Goal: Navigation & Orientation: Find specific page/section

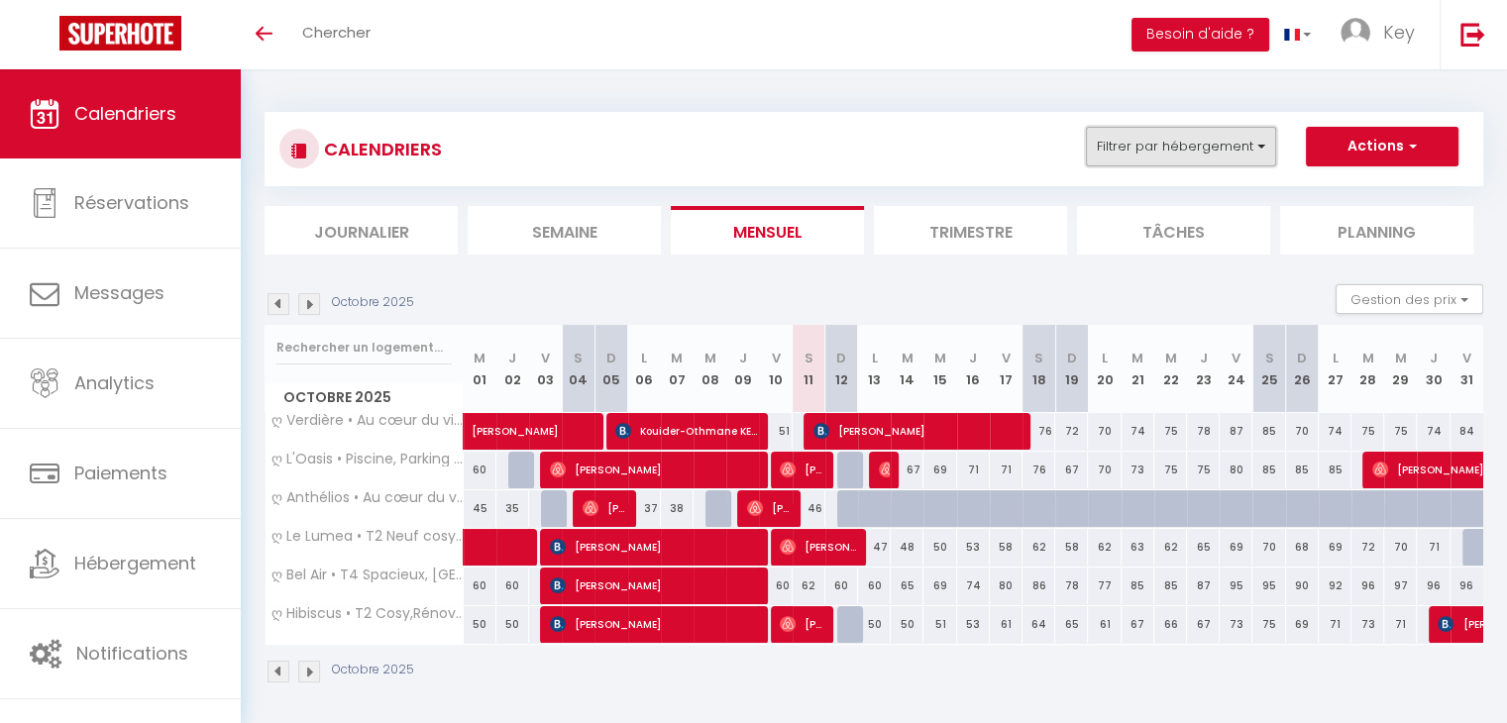
click at [1133, 148] on button "Filtrer par hébergement" at bounding box center [1181, 147] width 190 height 40
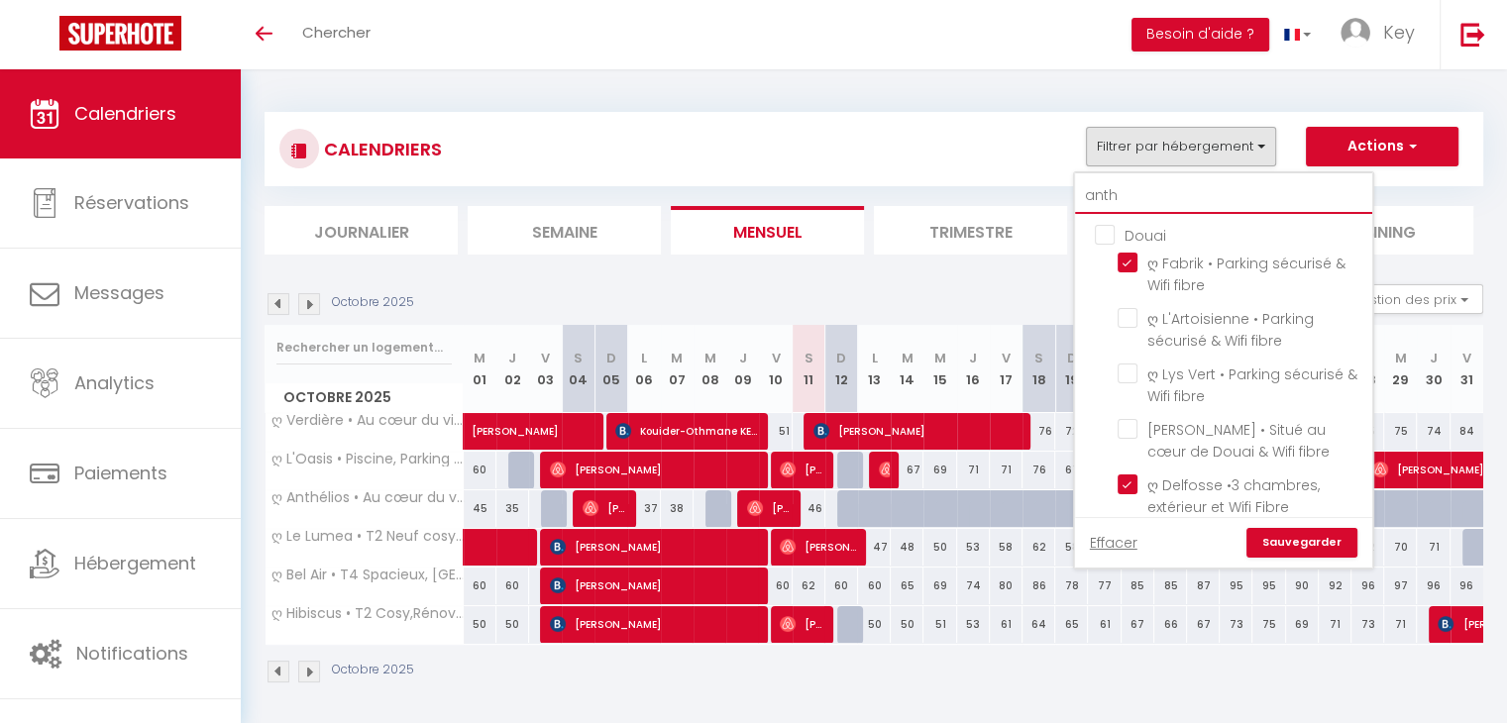
click at [1130, 194] on input "anth" at bounding box center [1223, 196] width 297 height 36
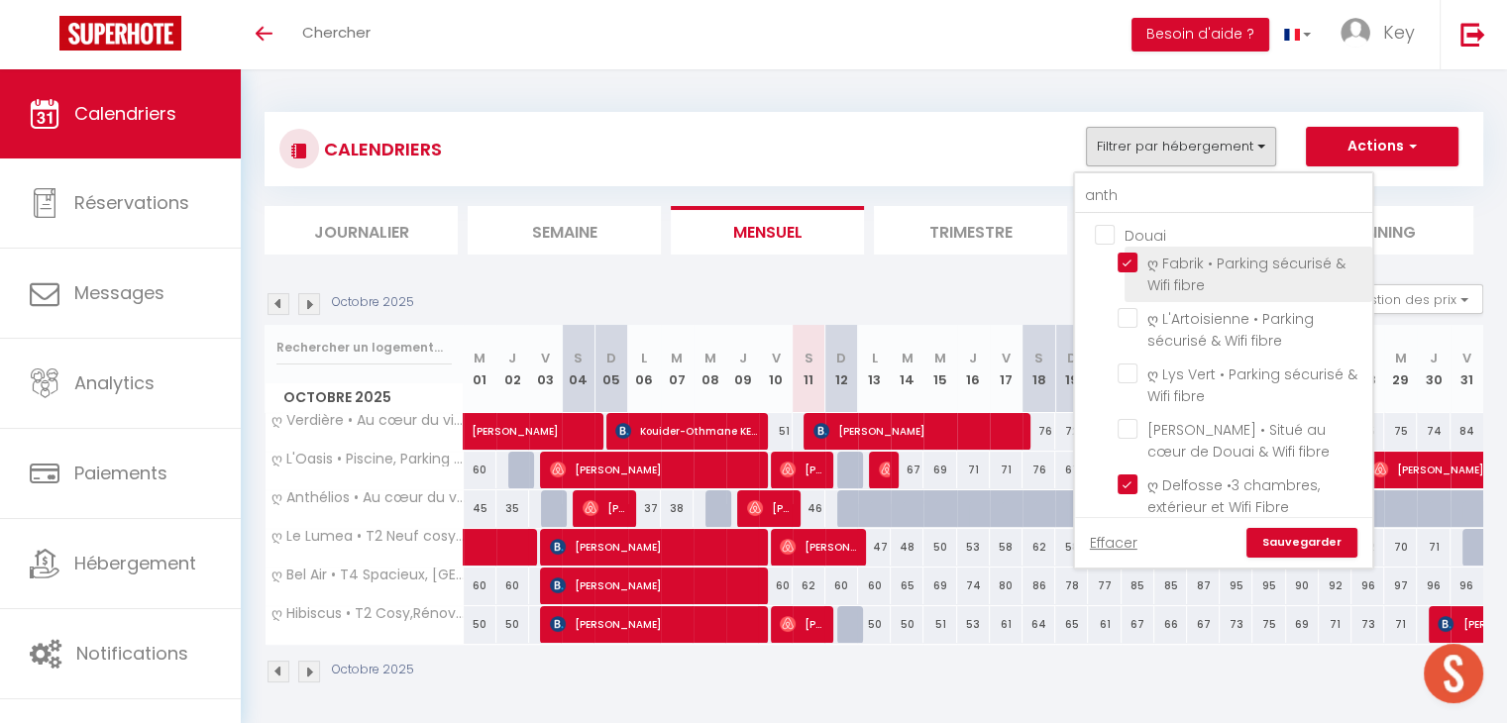
click at [1135, 263] on input "ღ Fabrik • Parking sécurisé & Wifi fibre" at bounding box center [1241, 263] width 248 height 20
checkbox input "false"
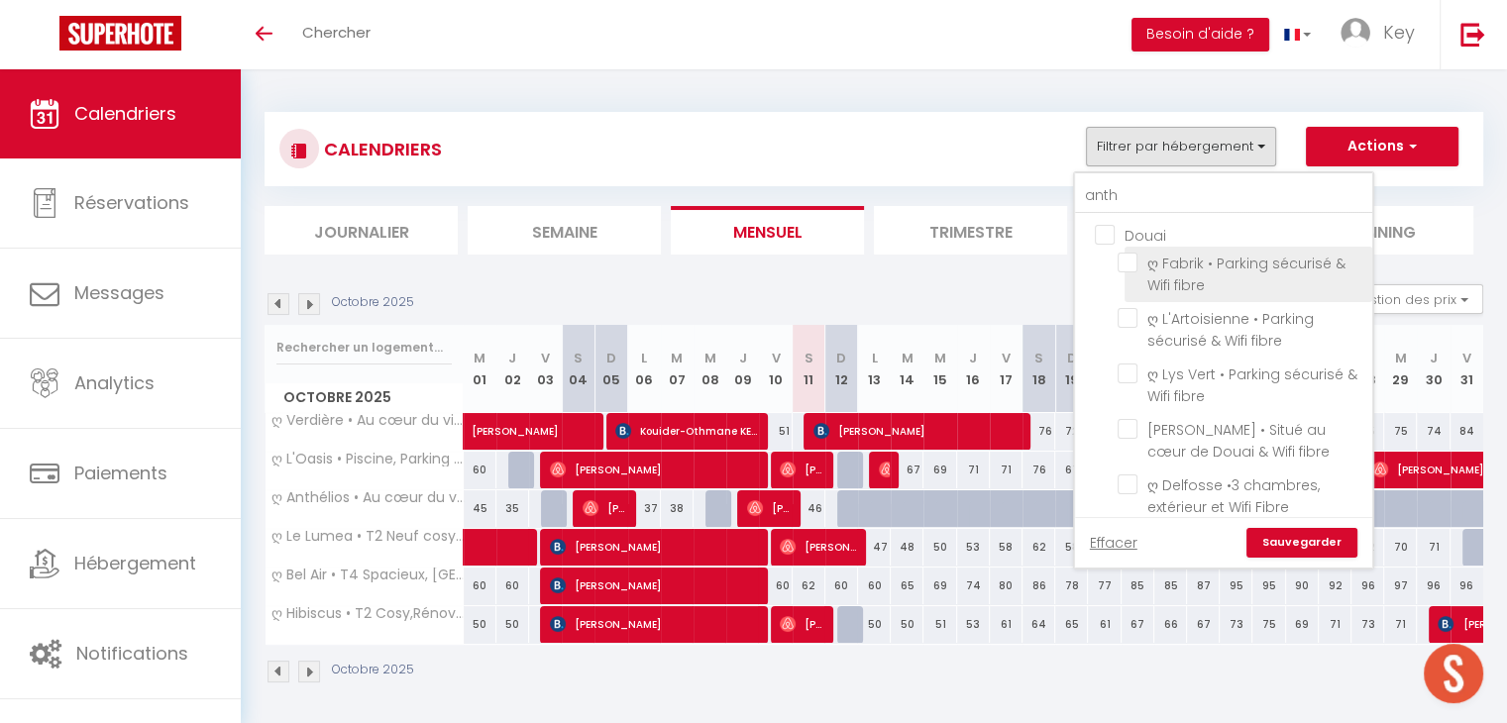
checkbox input "false"
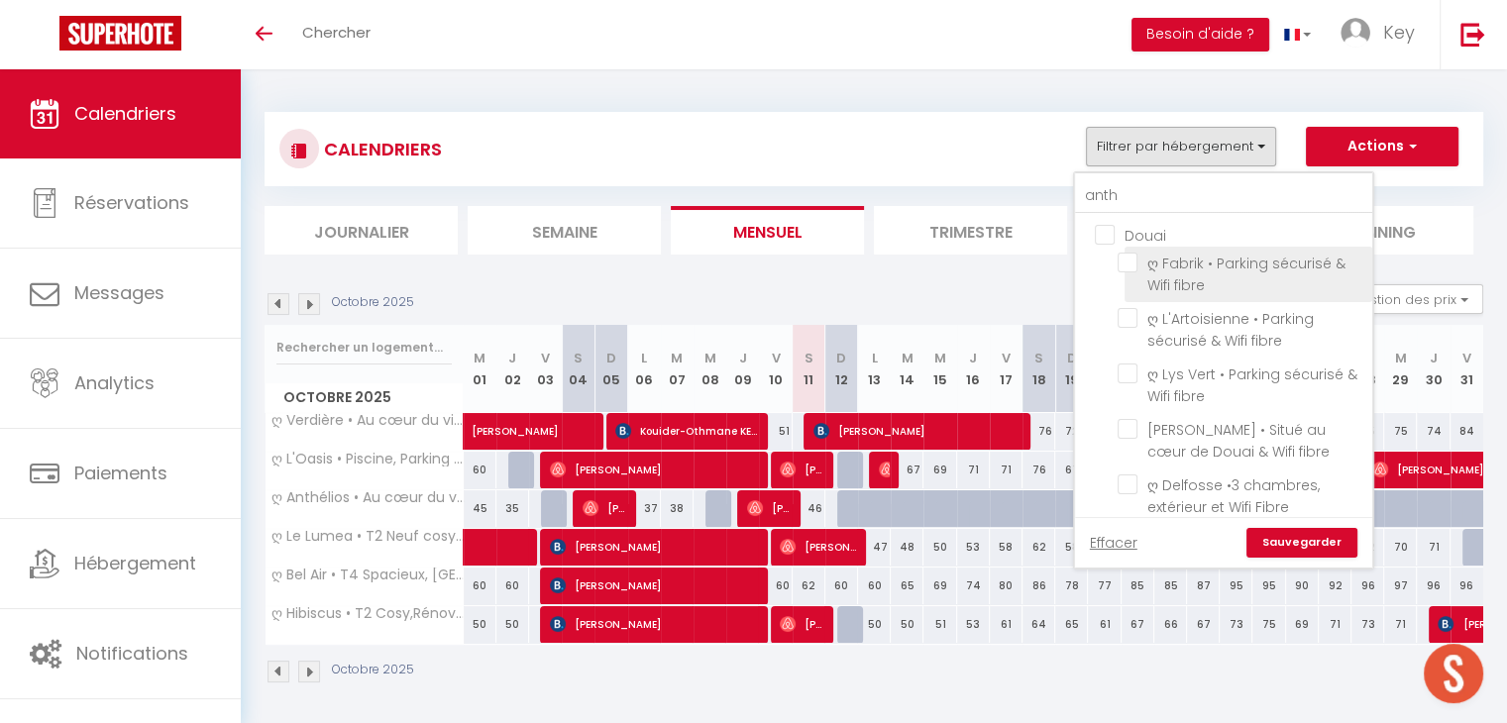
checkbox input "false"
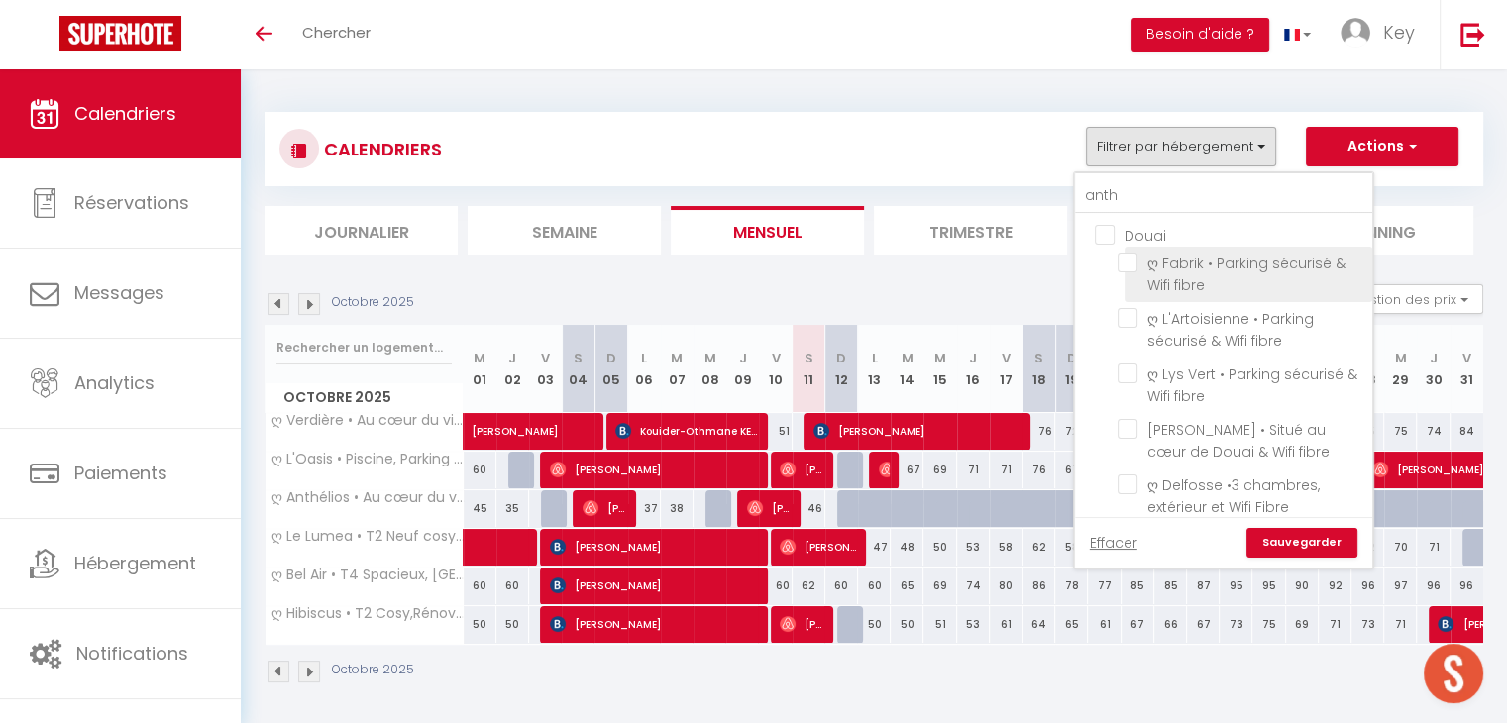
checkbox input "false"
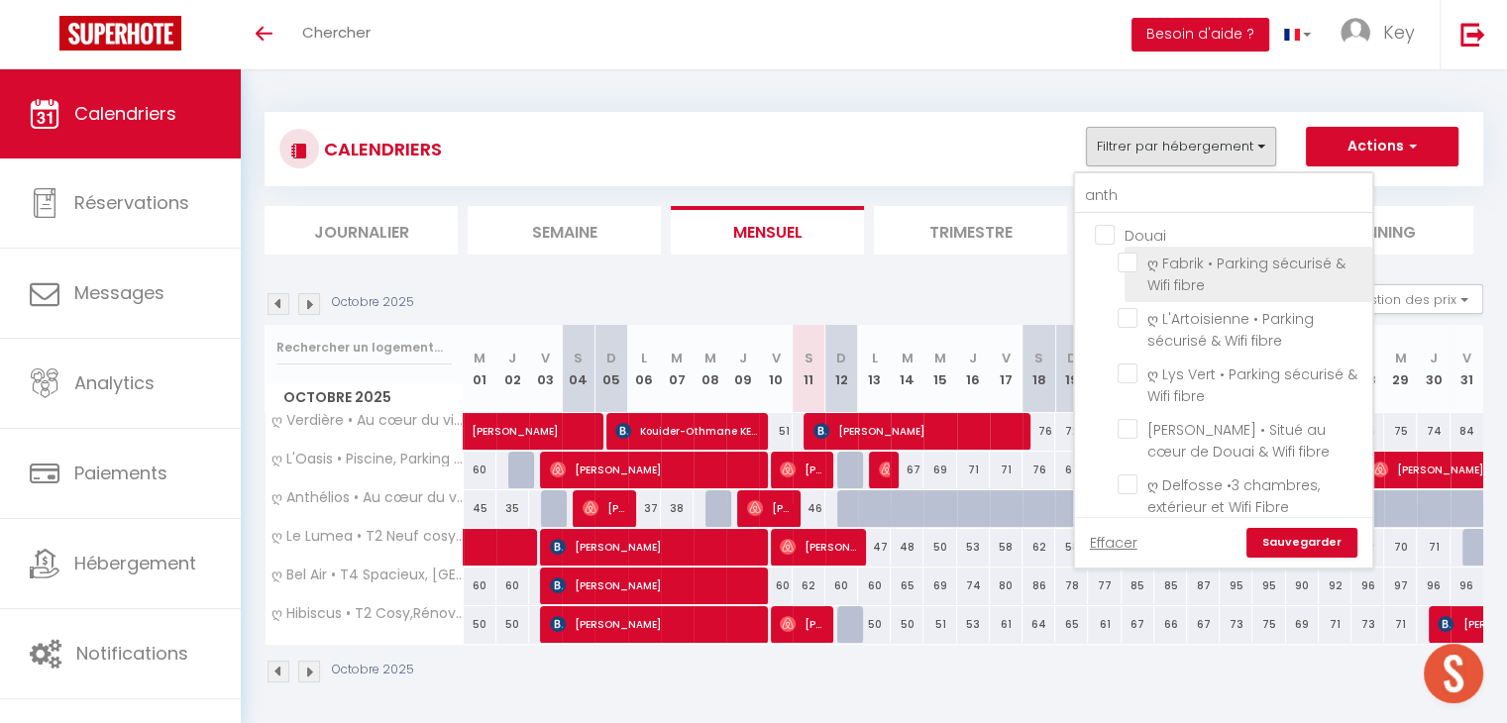
checkbox input "false"
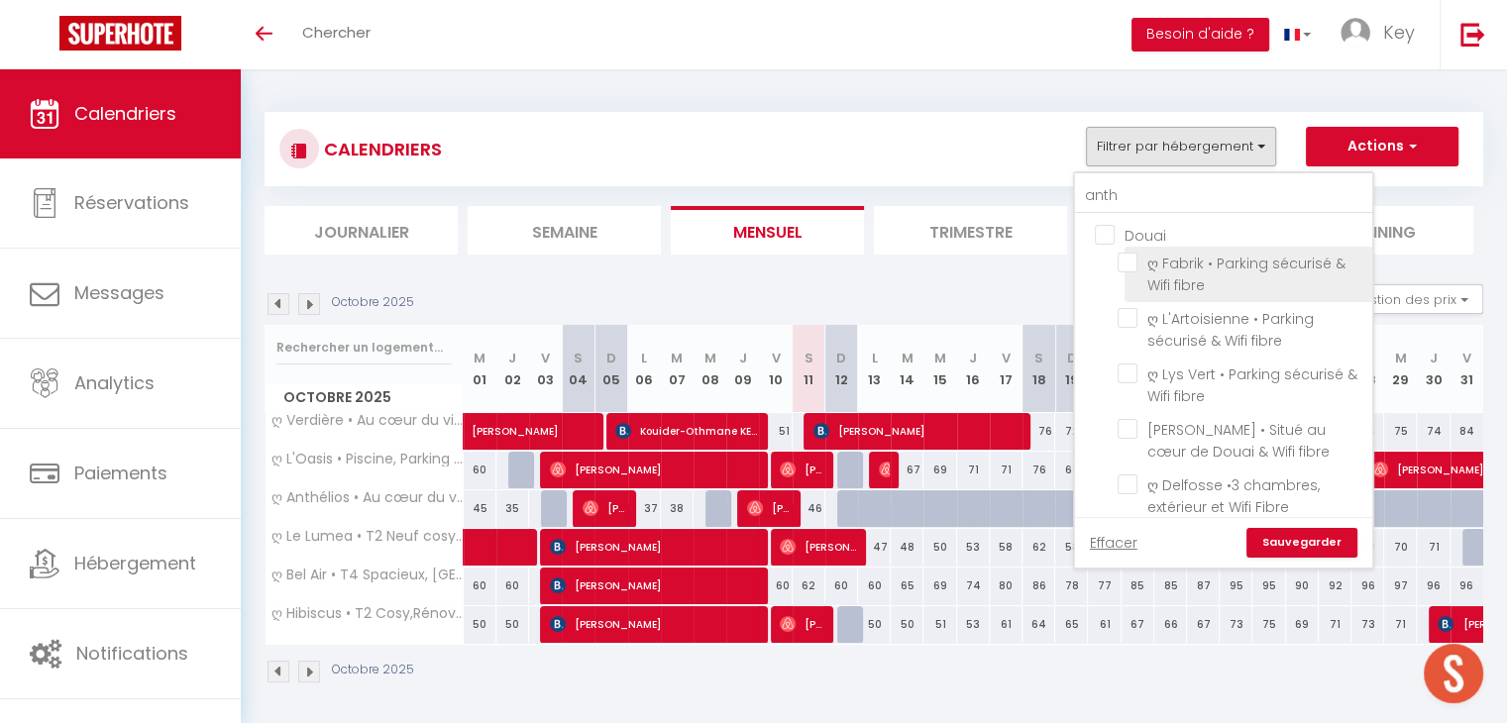
checkbox input "false"
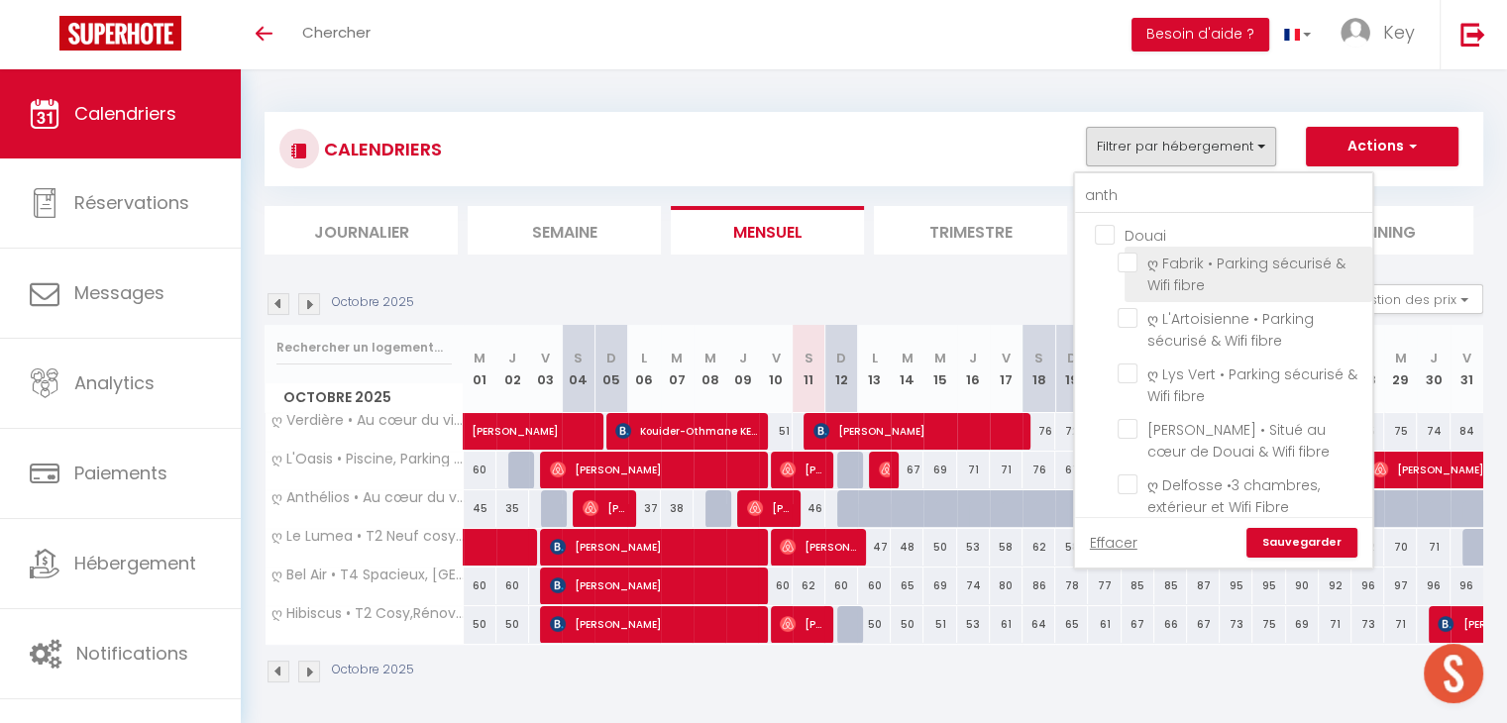
checkbox input "false"
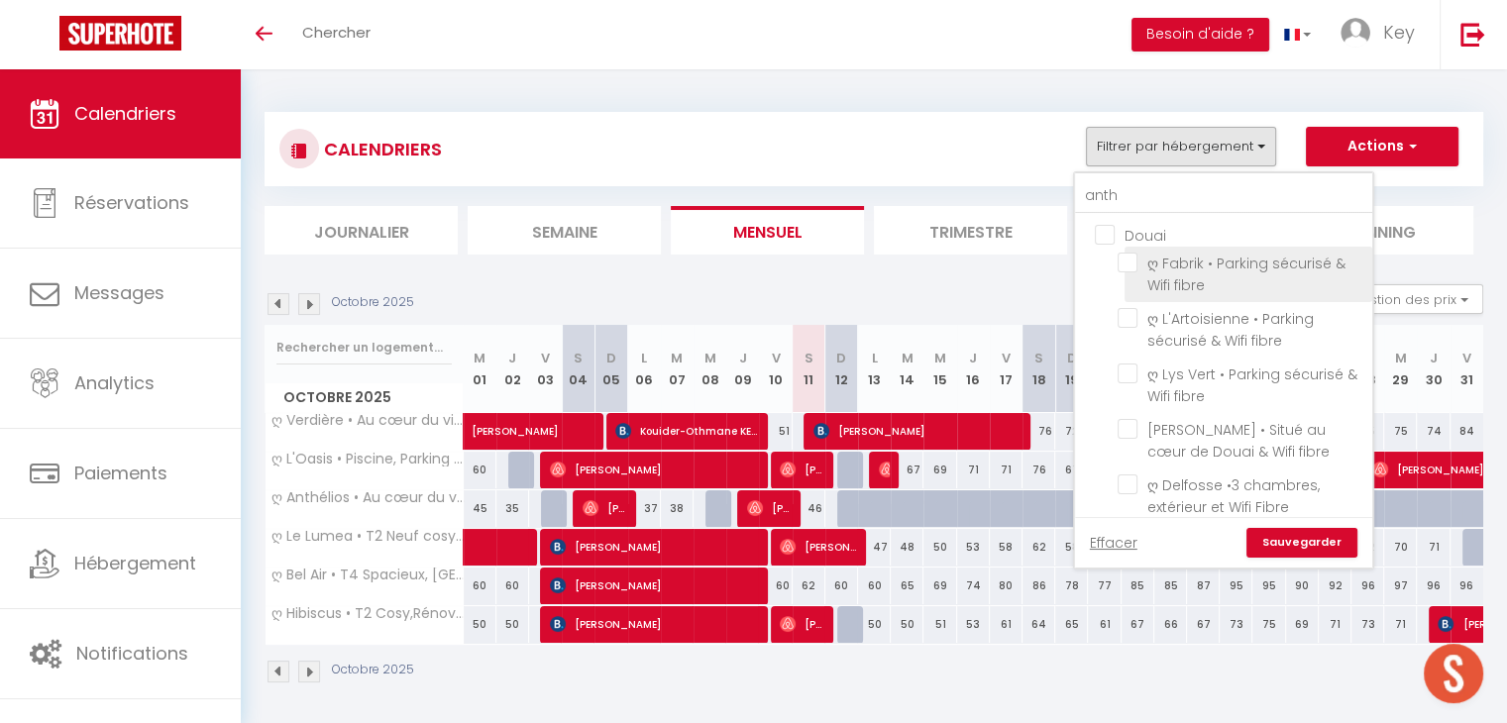
checkbox input "false"
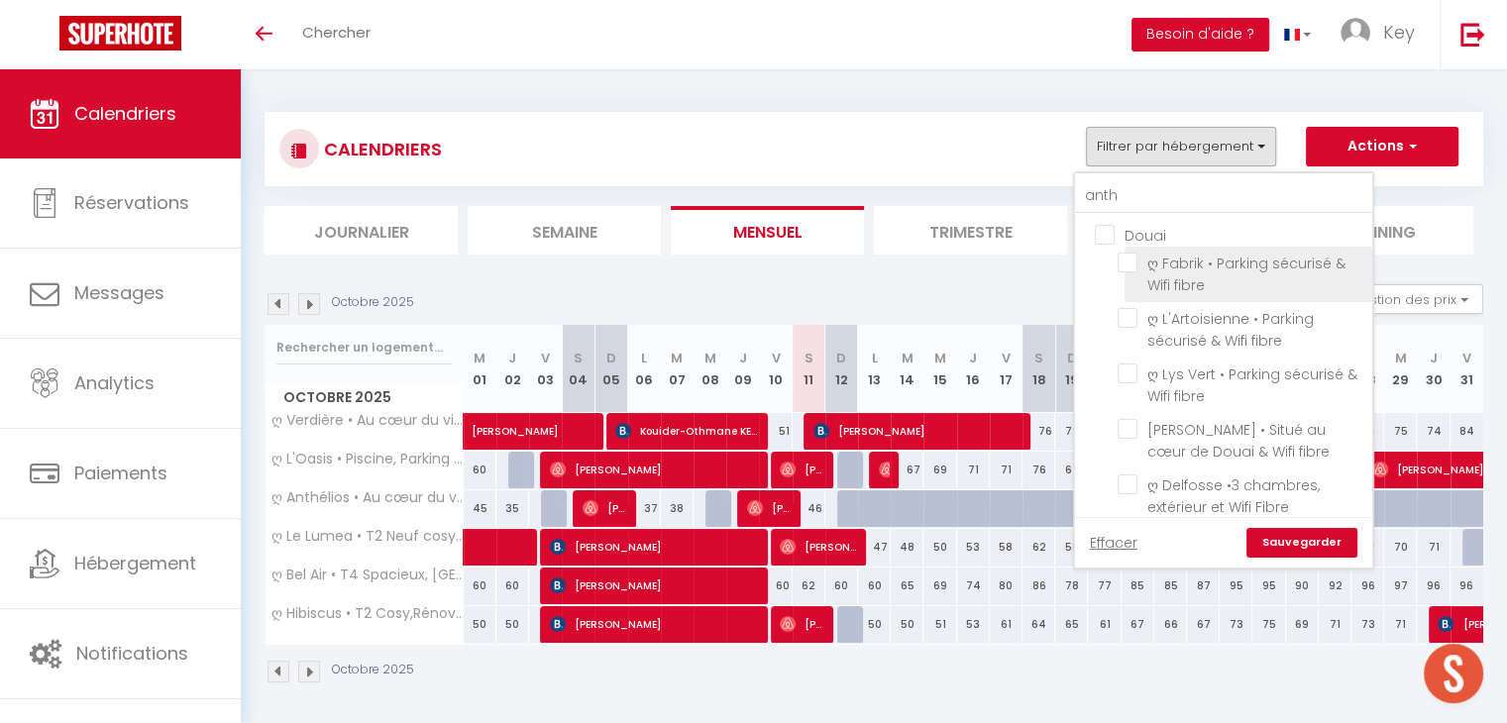
checkbox input "false"
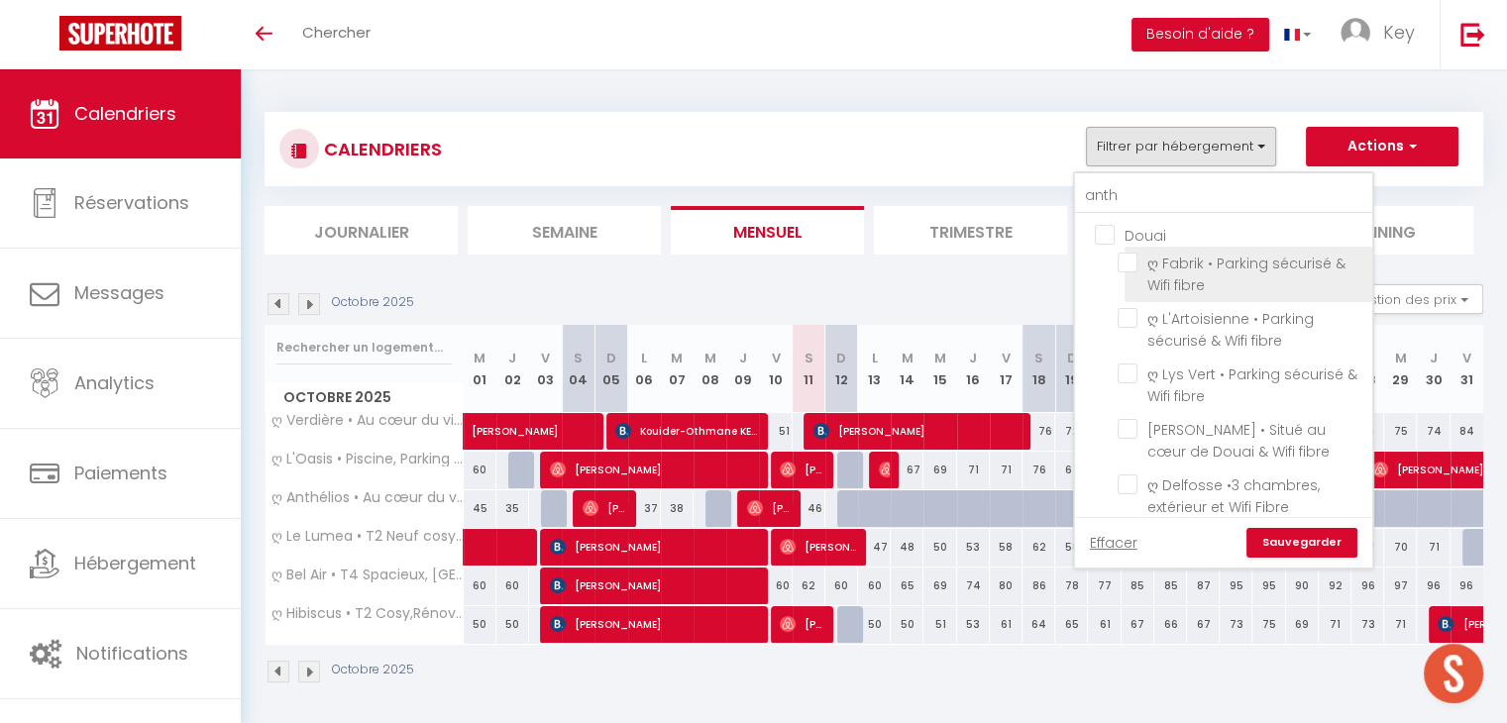
checkbox input "false"
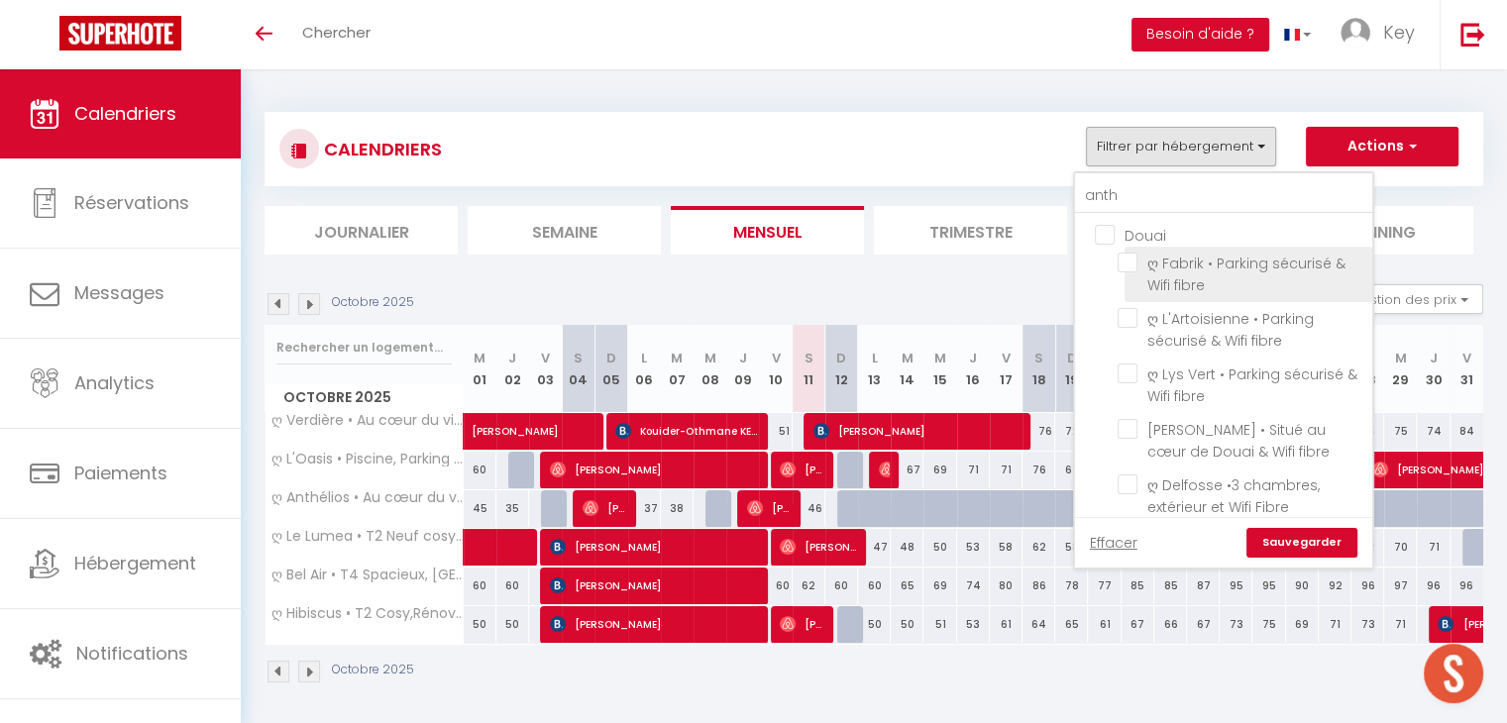
checkbox input "false"
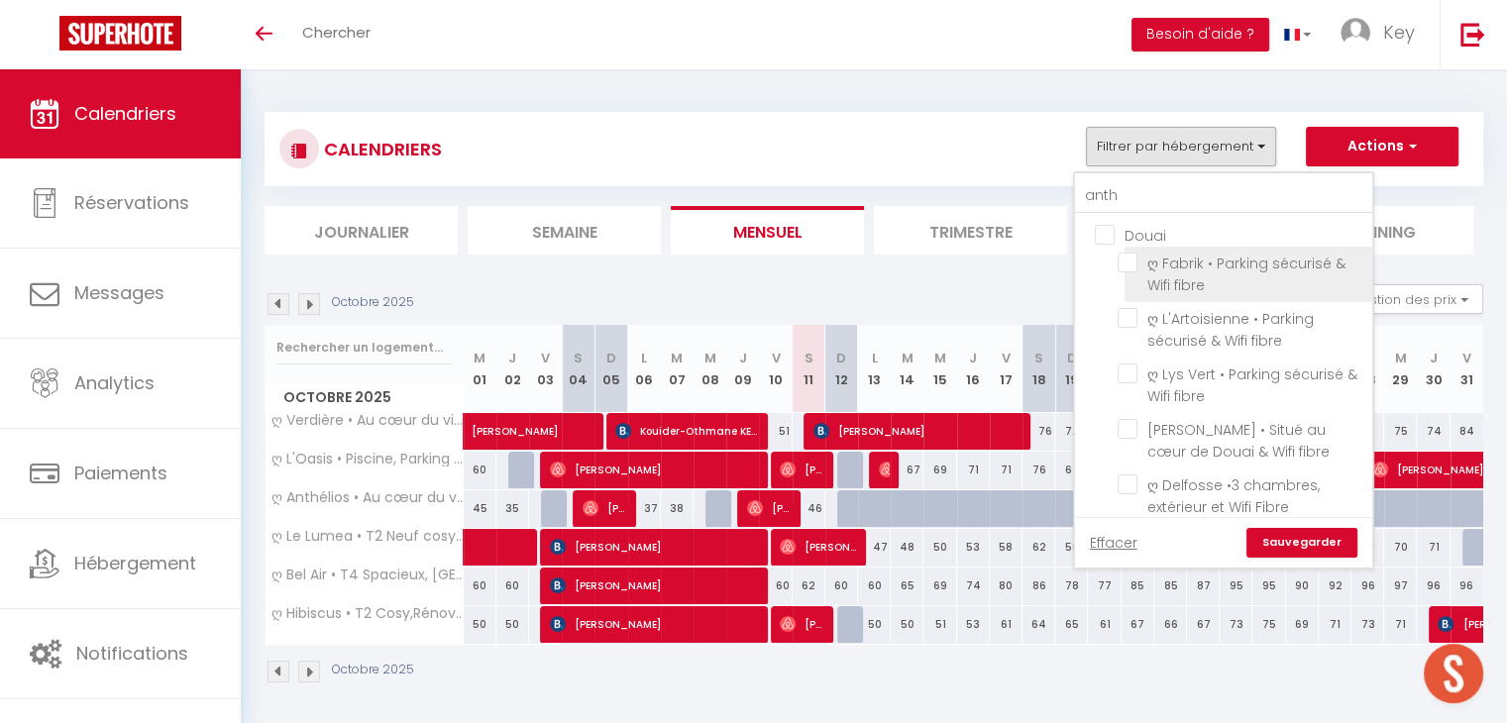
checkbox input "false"
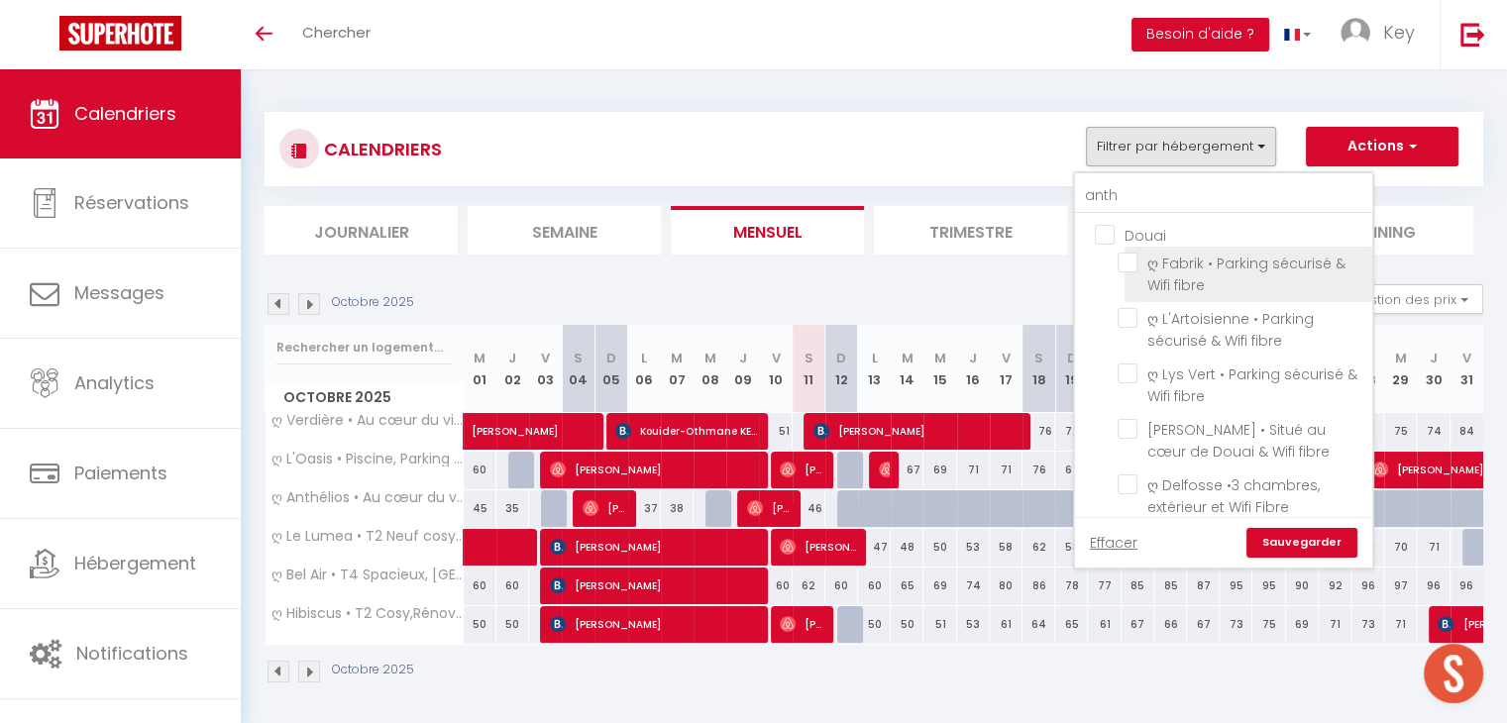
checkbox input "false"
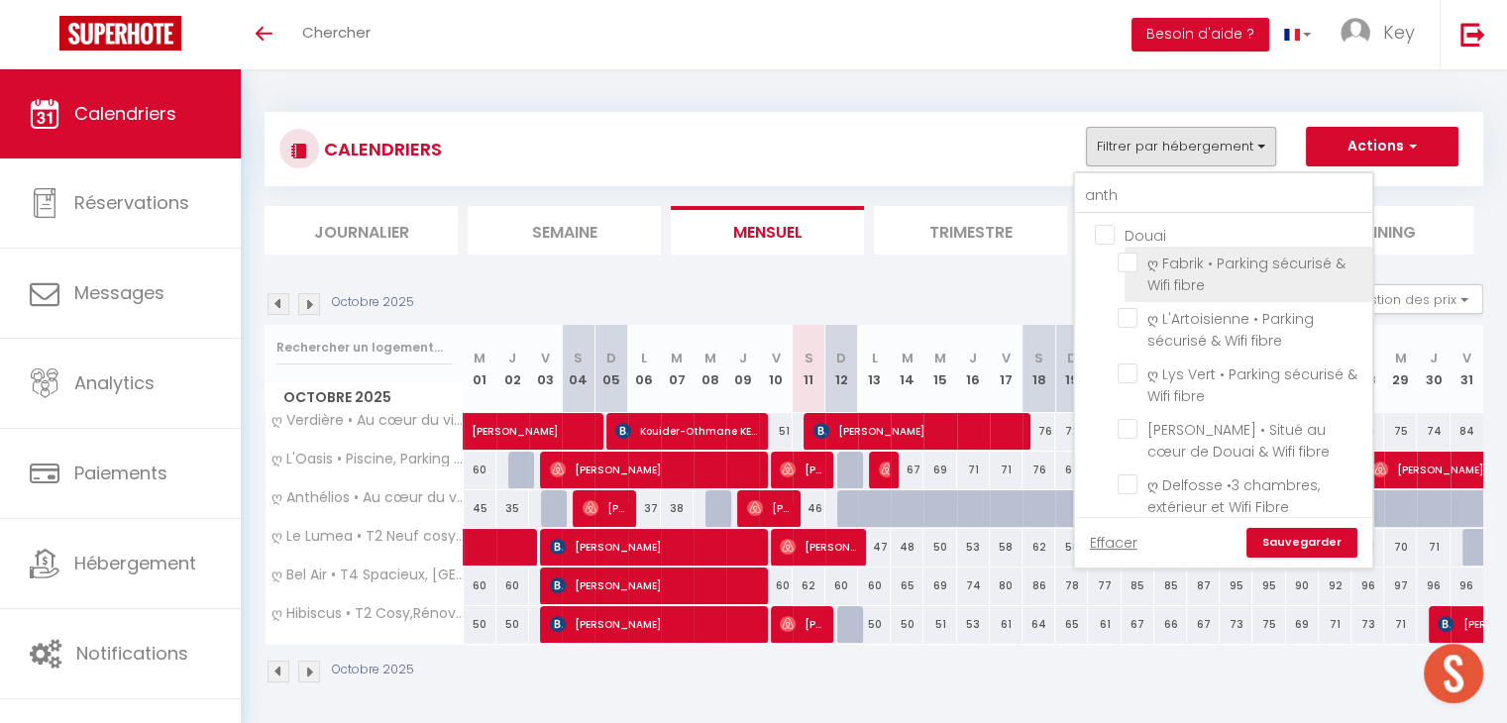
checkbox input "false"
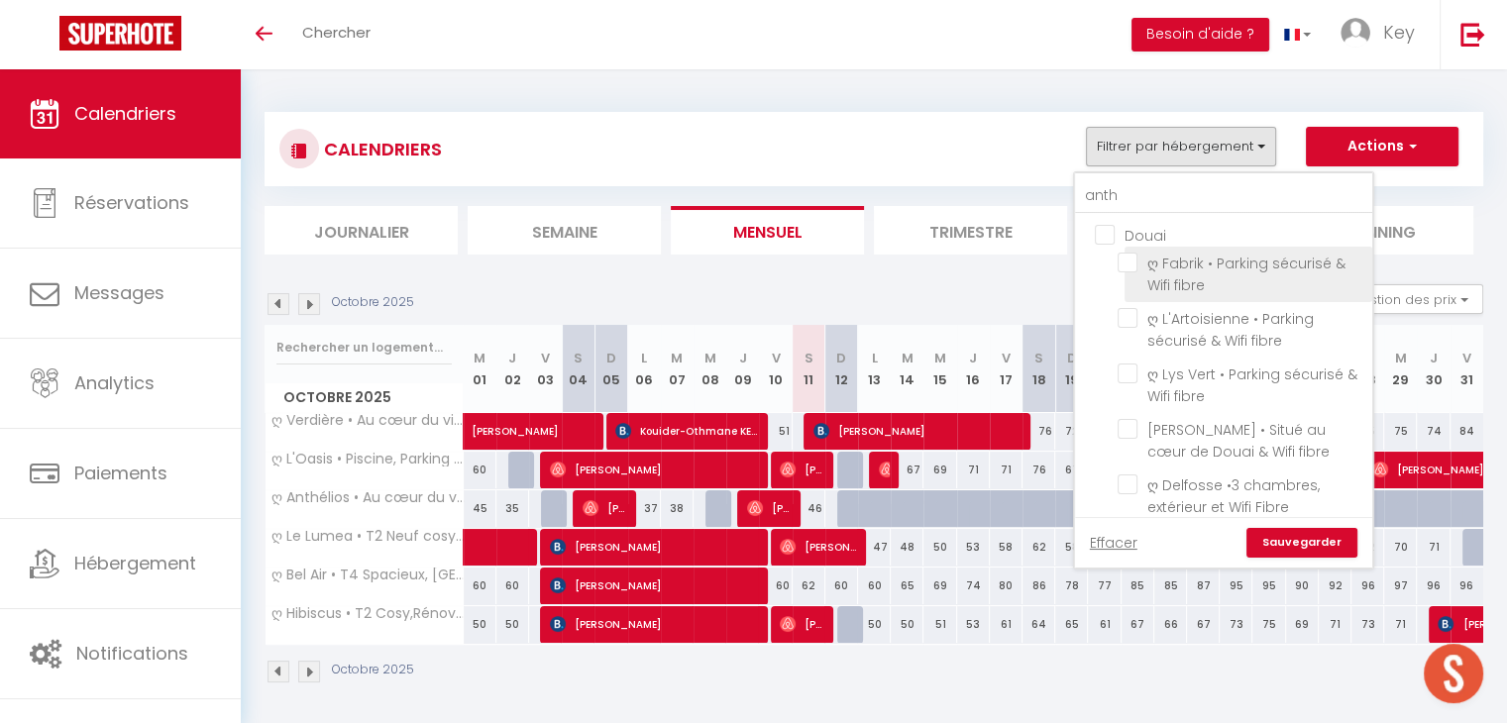
checkbox input "false"
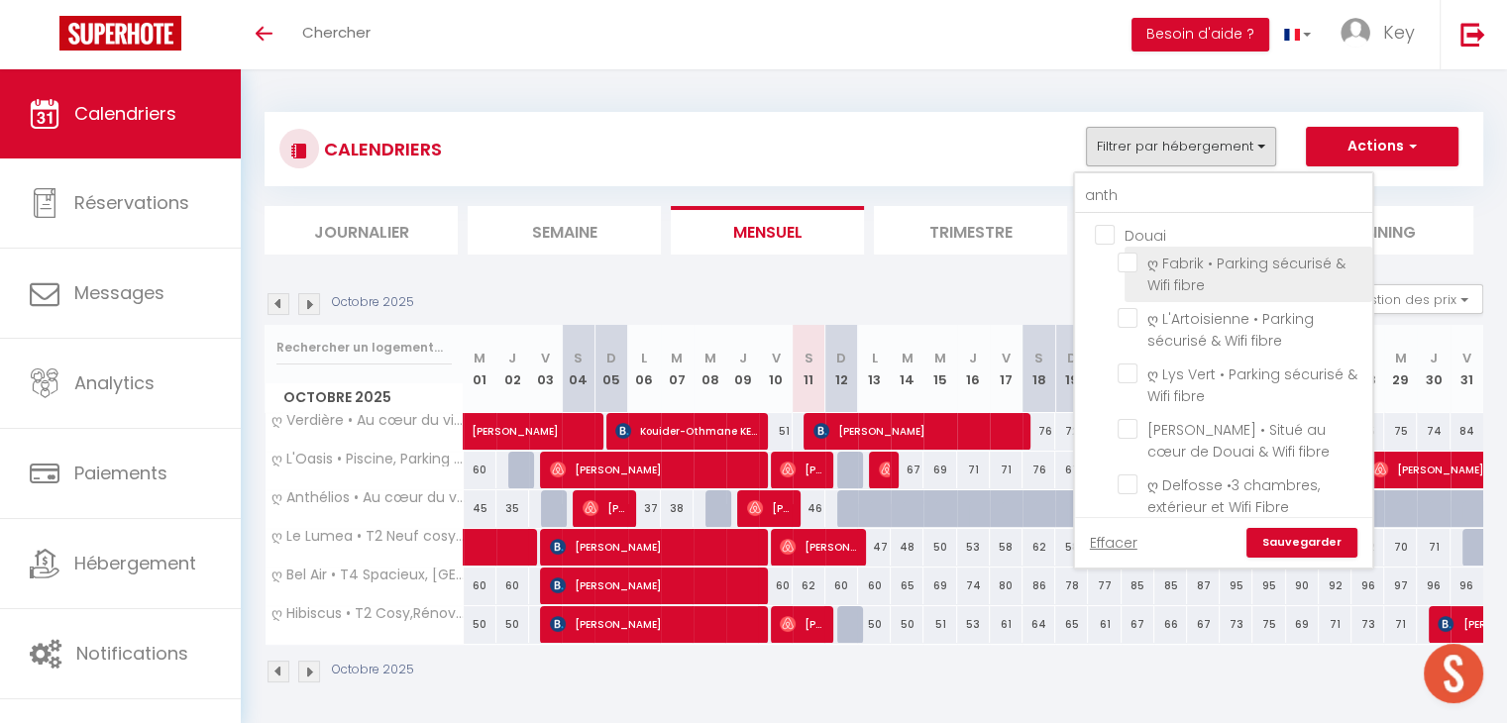
checkbox input "false"
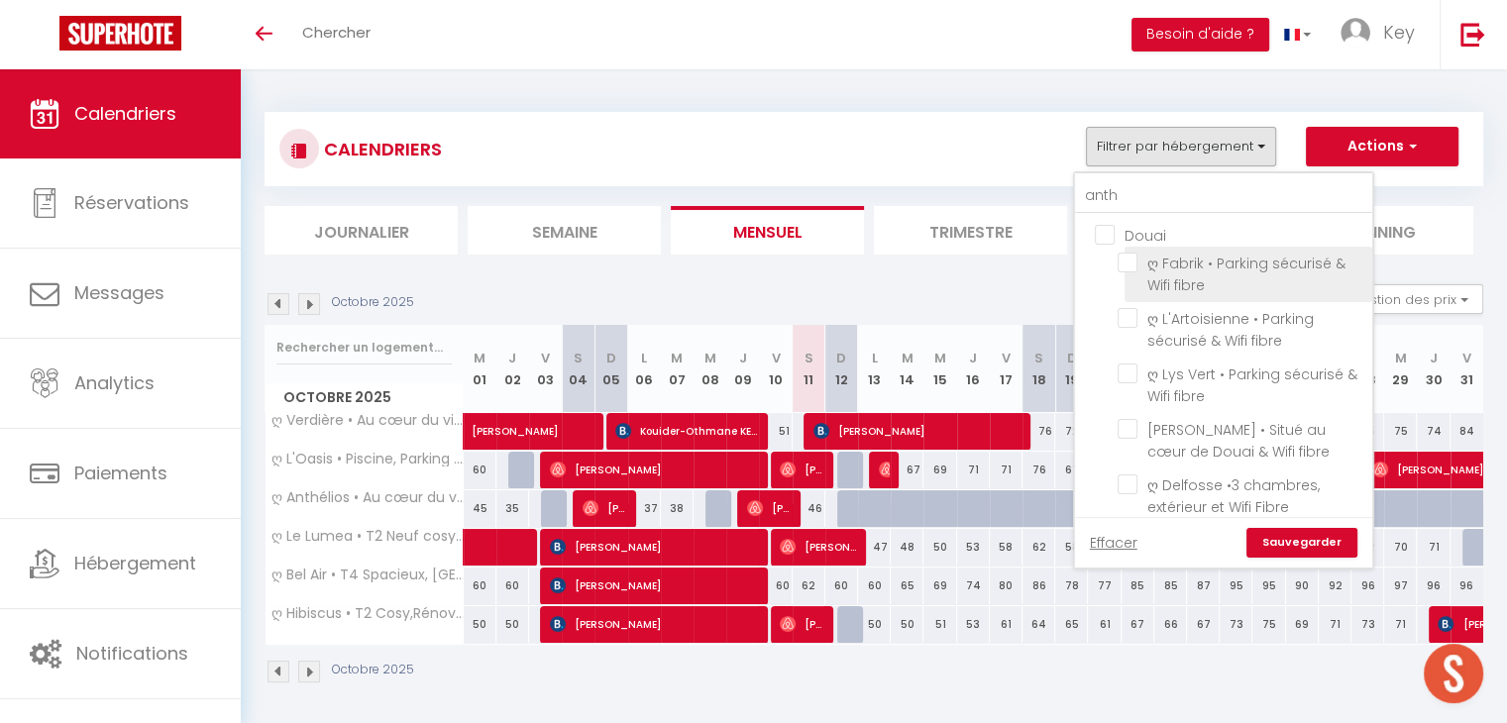
checkbox input "false"
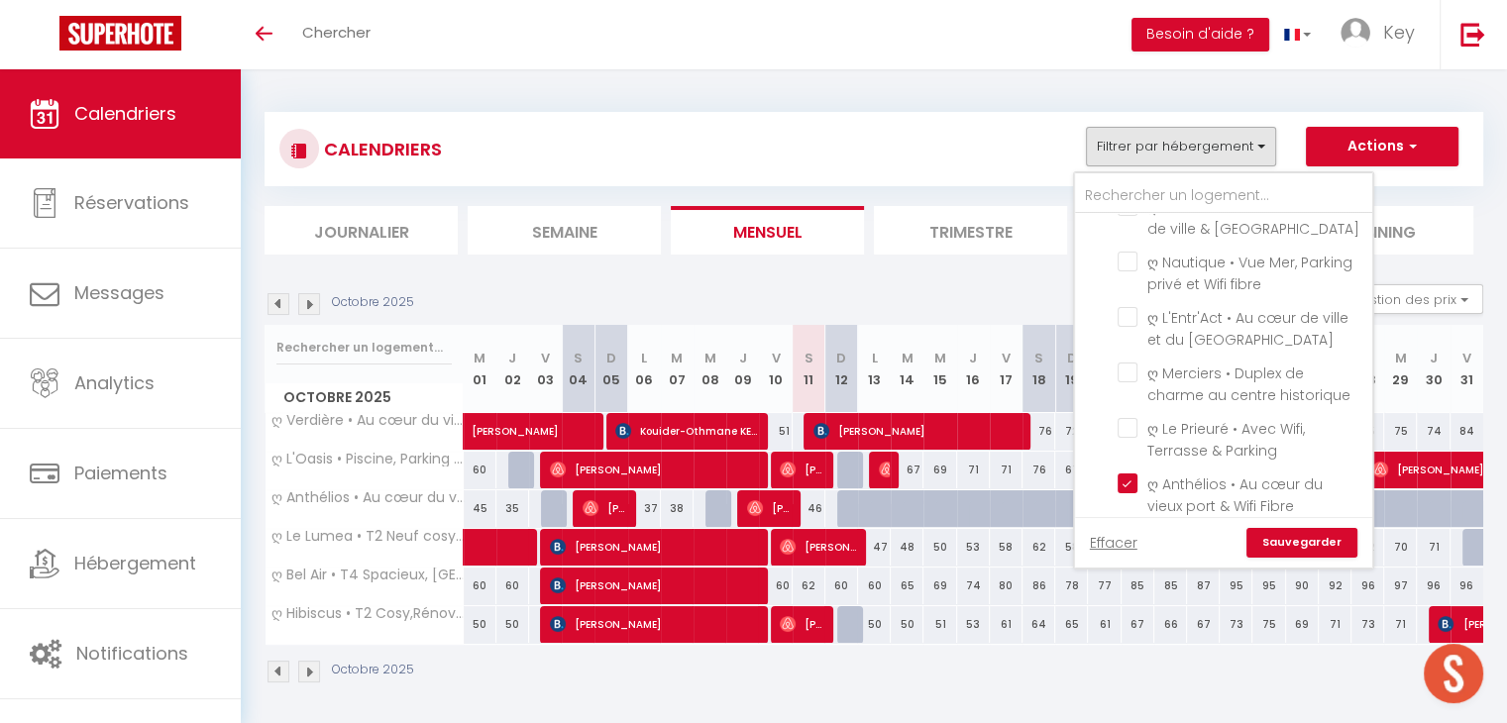
scroll to position [1414, 0]
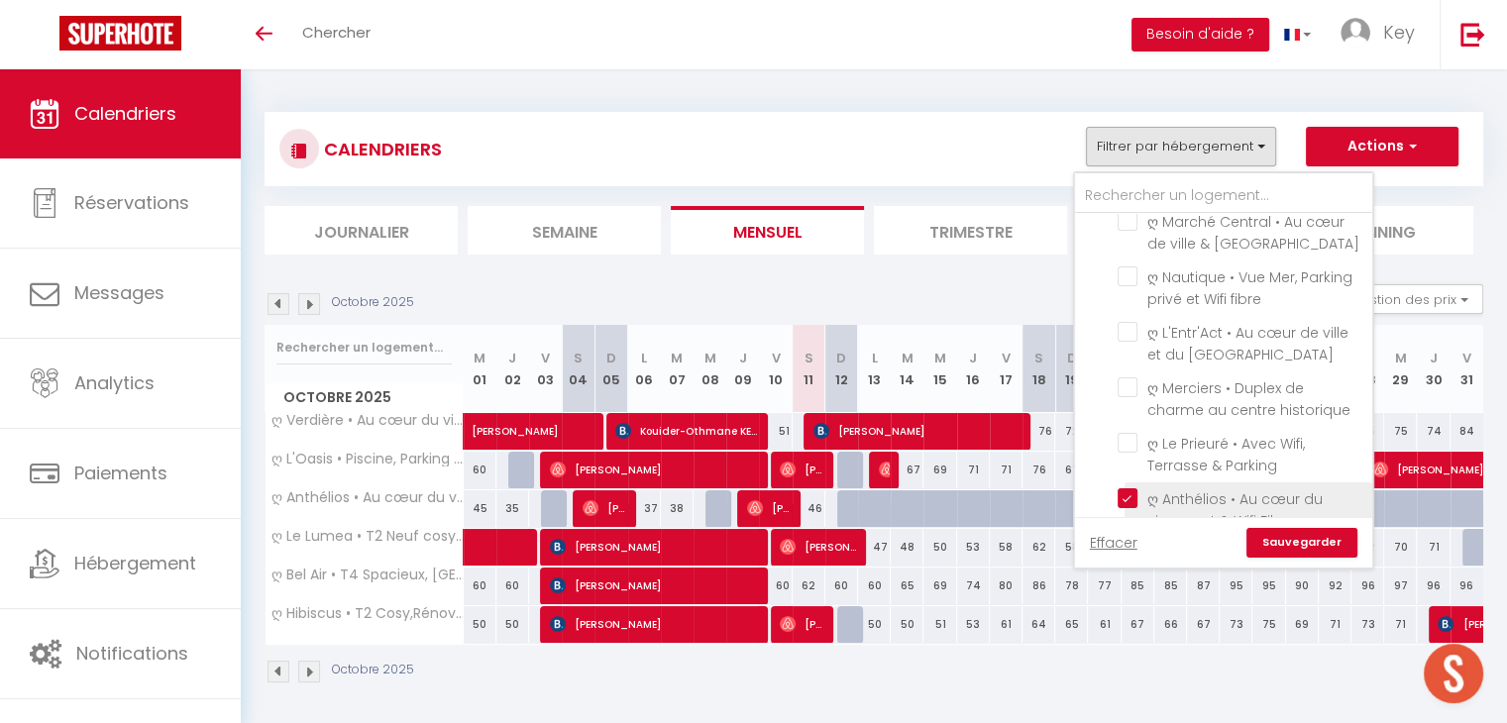
click at [1125, 488] on input "ღ Anthélios • Au cœur du vieux port & Wifi Fibre" at bounding box center [1241, 498] width 248 height 20
checkbox input "false"
click at [1129, 544] on input "ღ Le Lumea • T2 Neuf cosy, [GEOGRAPHIC_DATA]" at bounding box center [1241, 554] width 248 height 20
checkbox input "false"
click at [1129, 599] on input "ღ Bel Air • T4 Spacieux, [GEOGRAPHIC_DATA] et Parking" at bounding box center [1241, 609] width 248 height 20
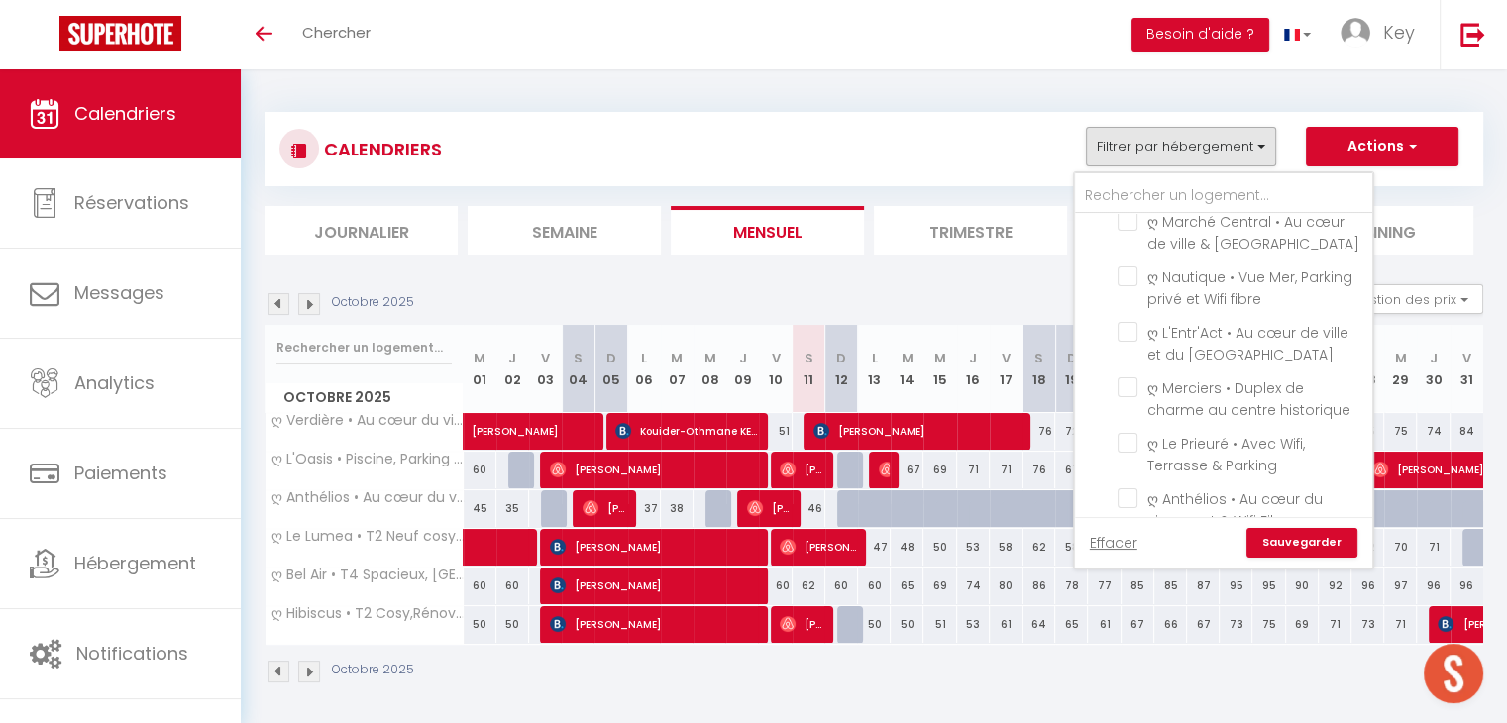
checkbox input "false"
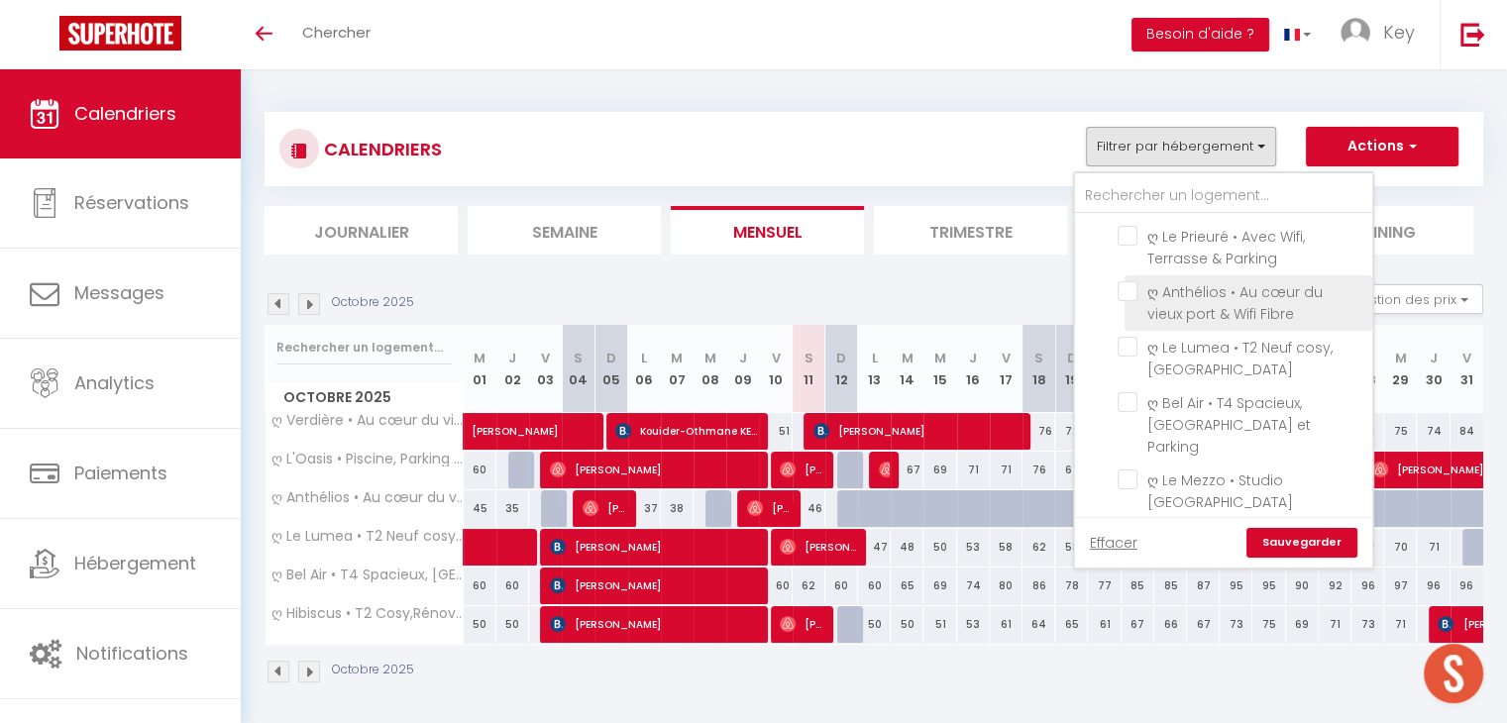
scroll to position [1664, 0]
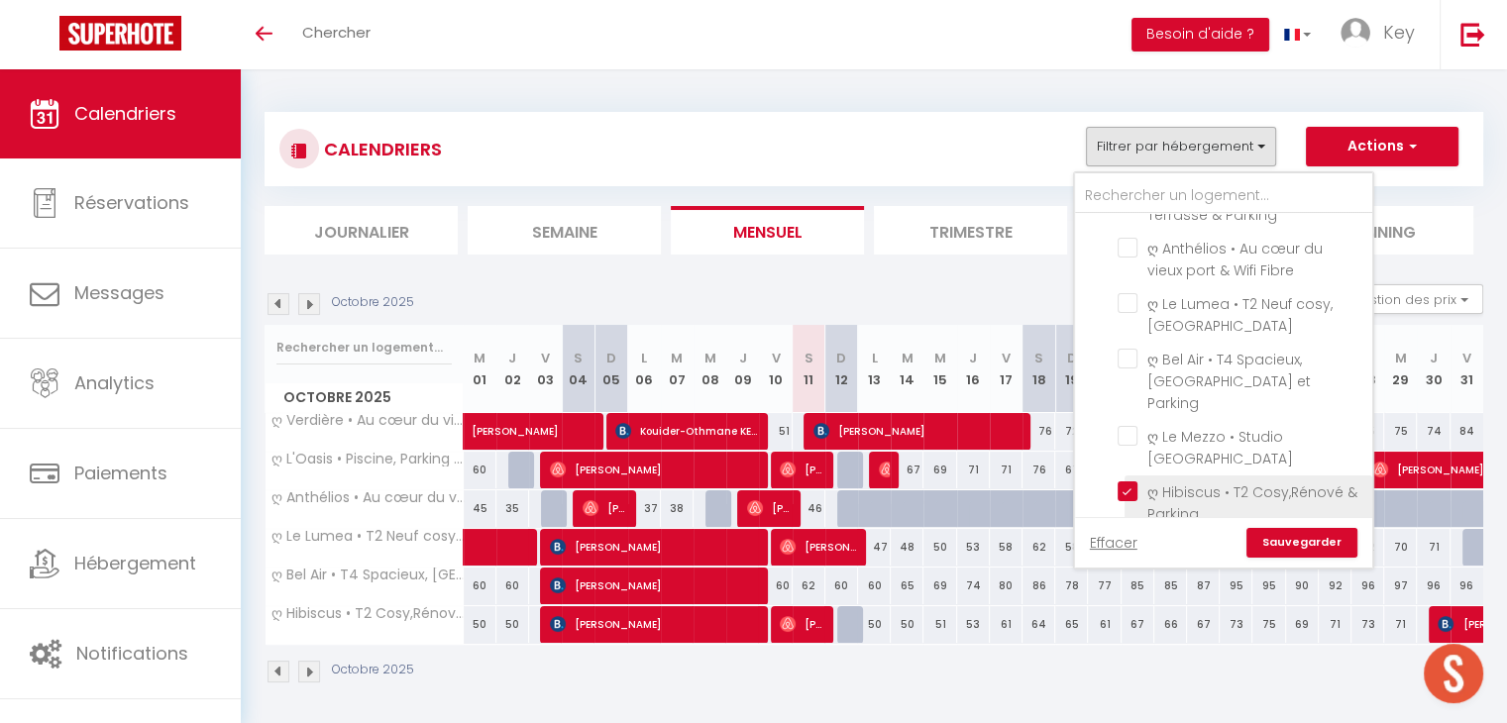
click at [1129, 481] on input "ღ Hibiscus • T2 Cosy,Rénové & Parking" at bounding box center [1241, 491] width 248 height 20
checkbox input "false"
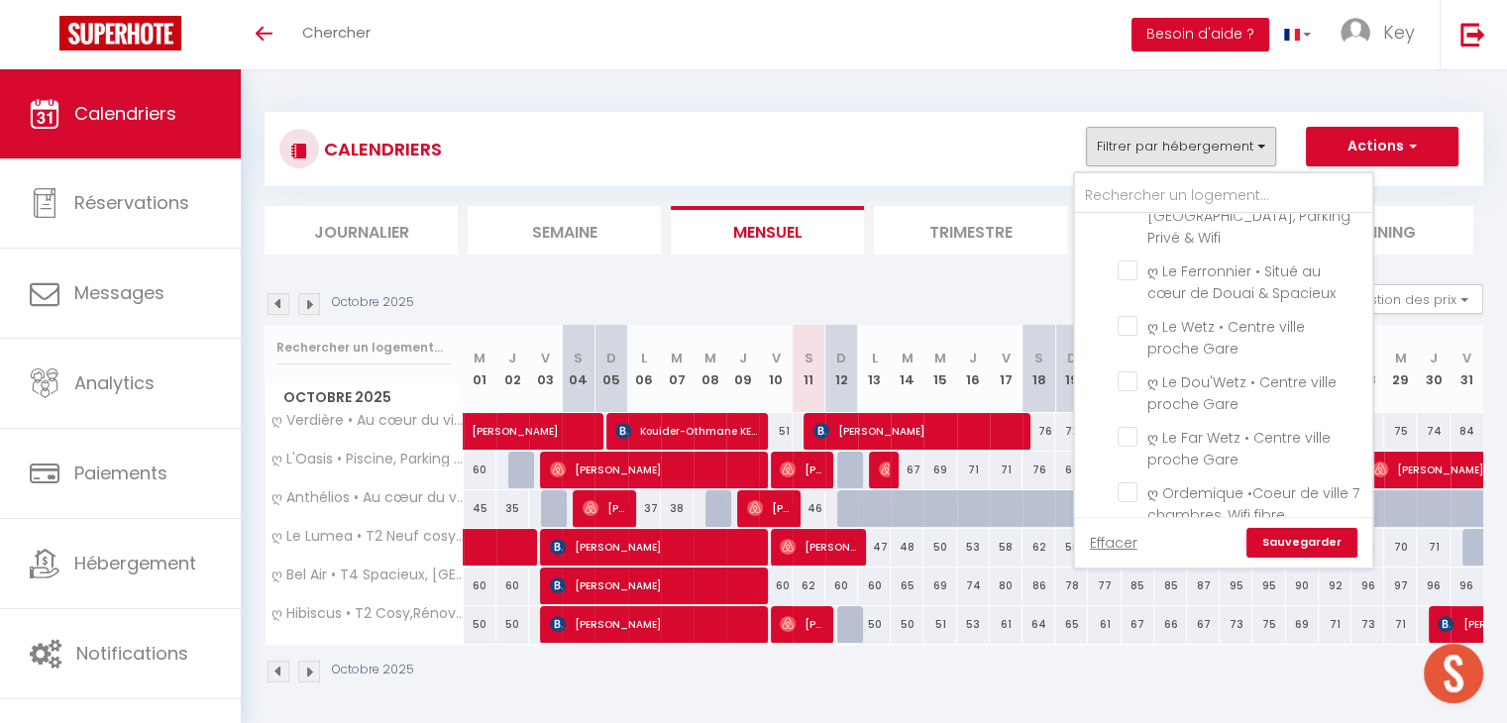
scroll to position [0, 0]
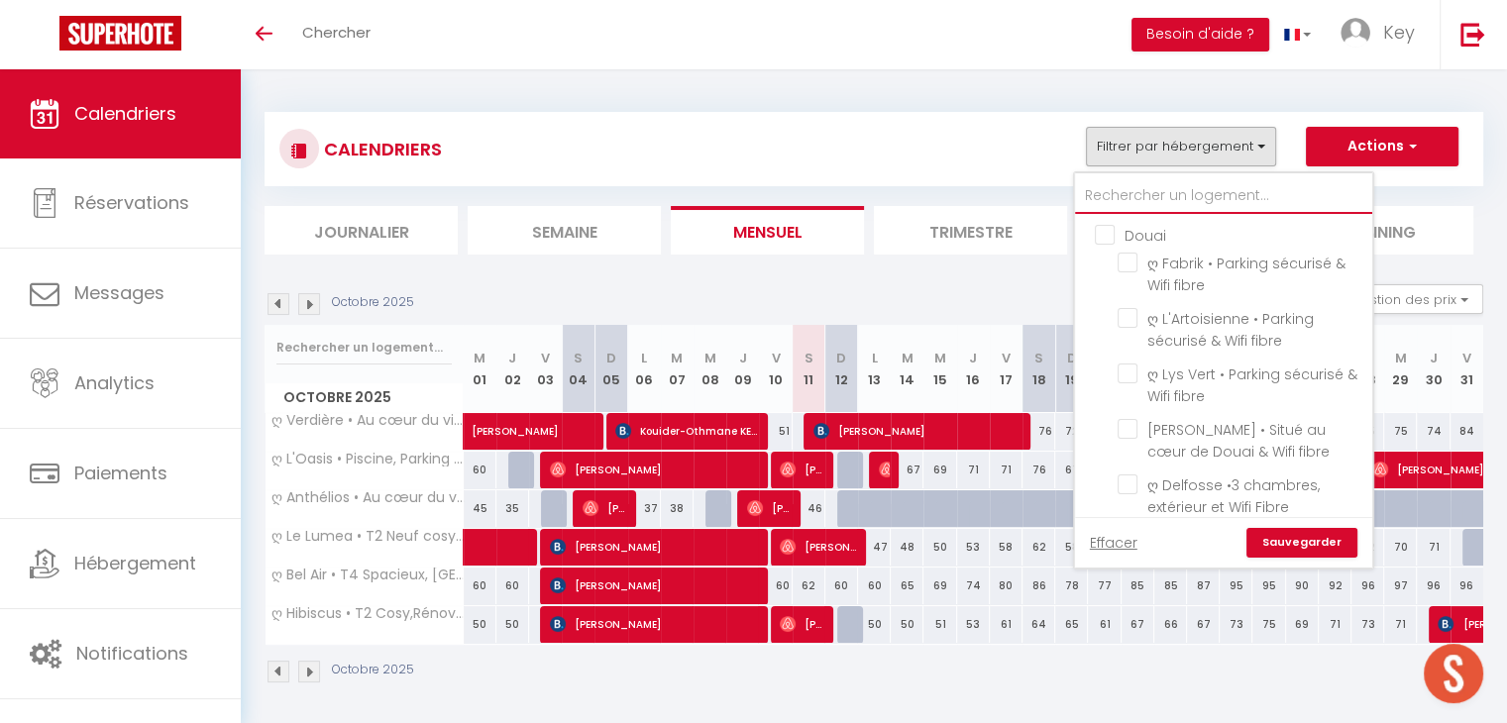
click at [1166, 195] on input "text" at bounding box center [1223, 196] width 297 height 36
type input "e"
checkbox input "false"
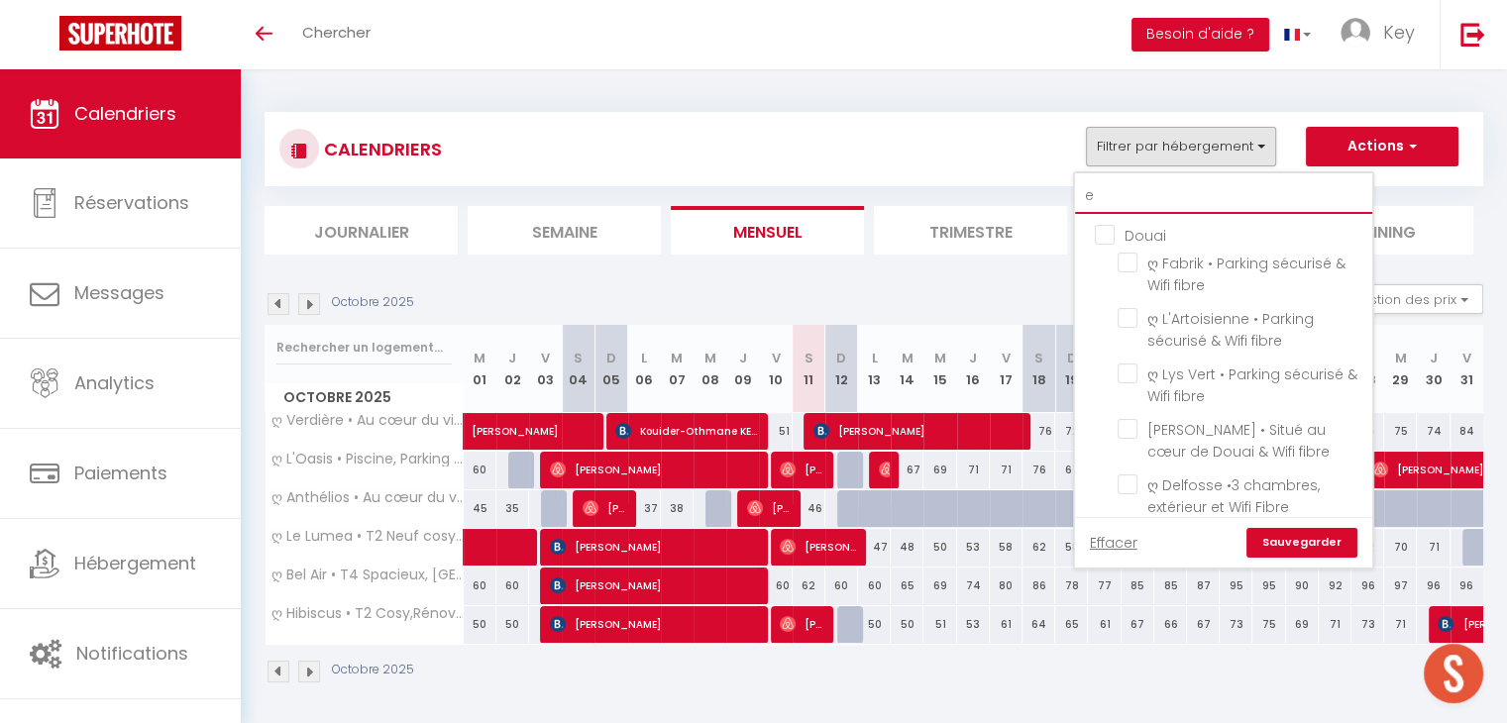
checkbox input "false"
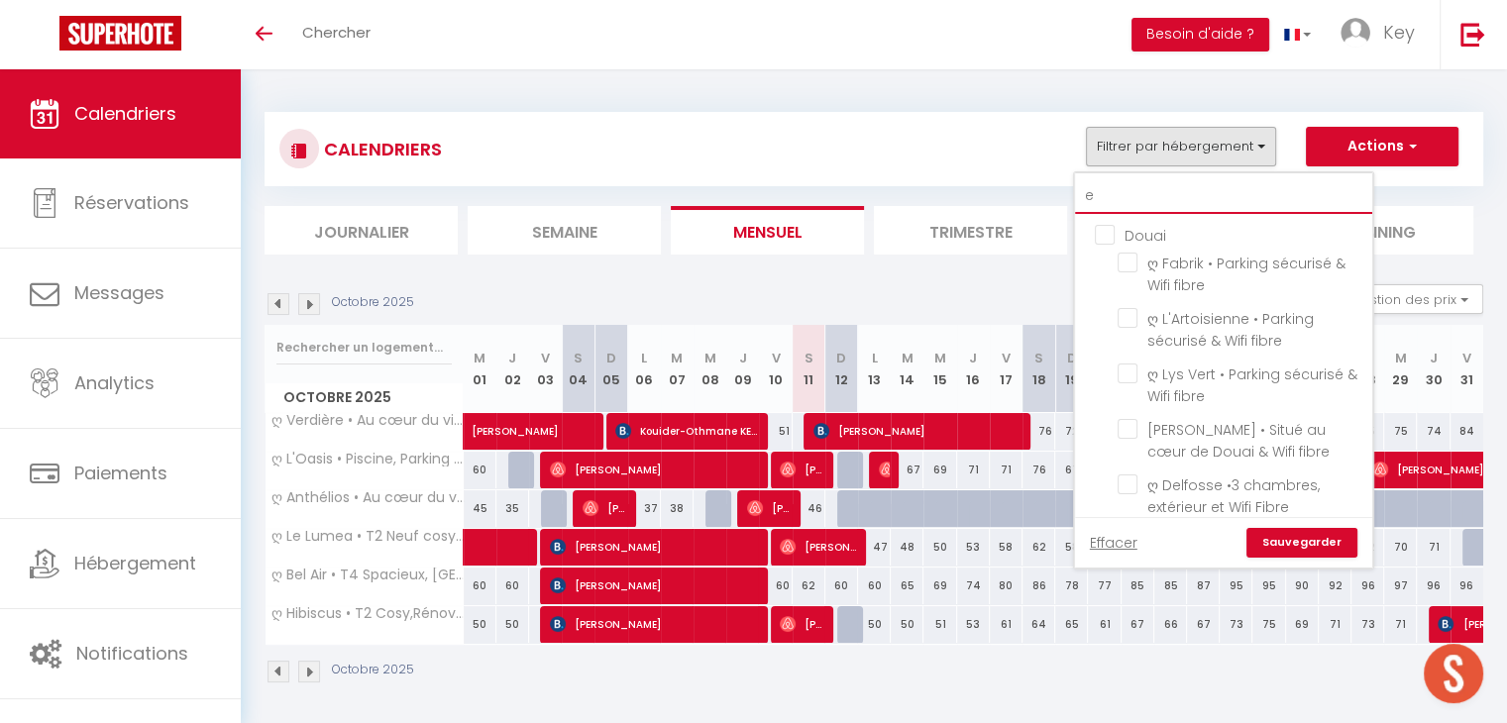
checkbox input "false"
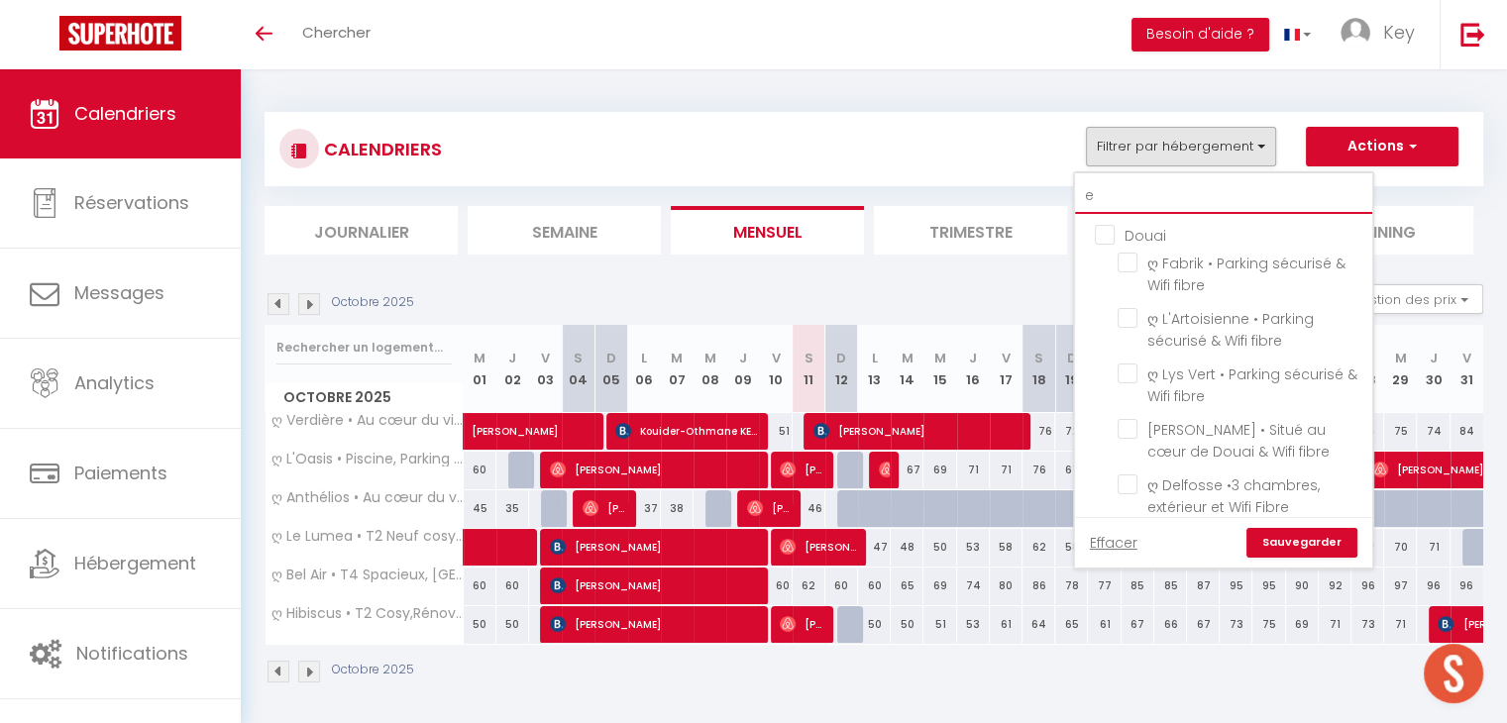
checkbox input "false"
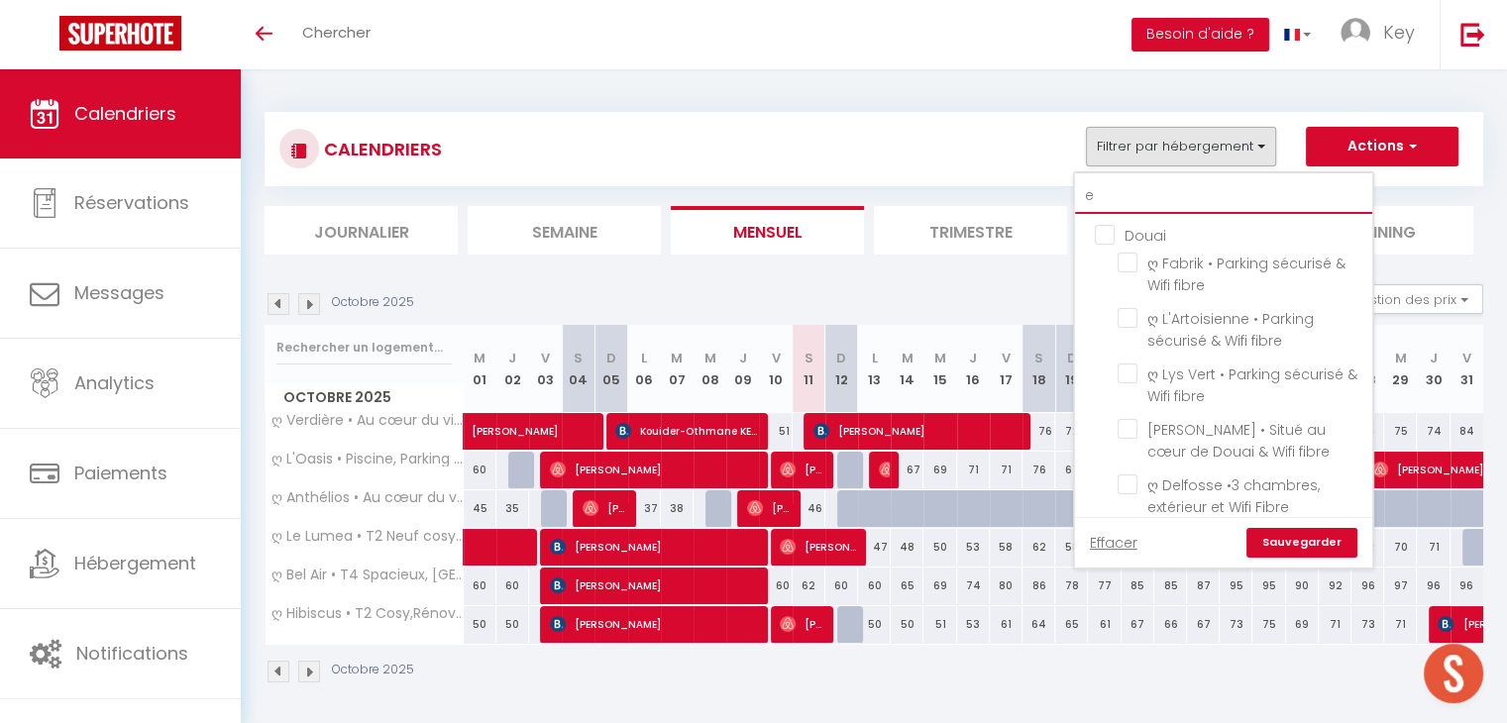
checkbox input "false"
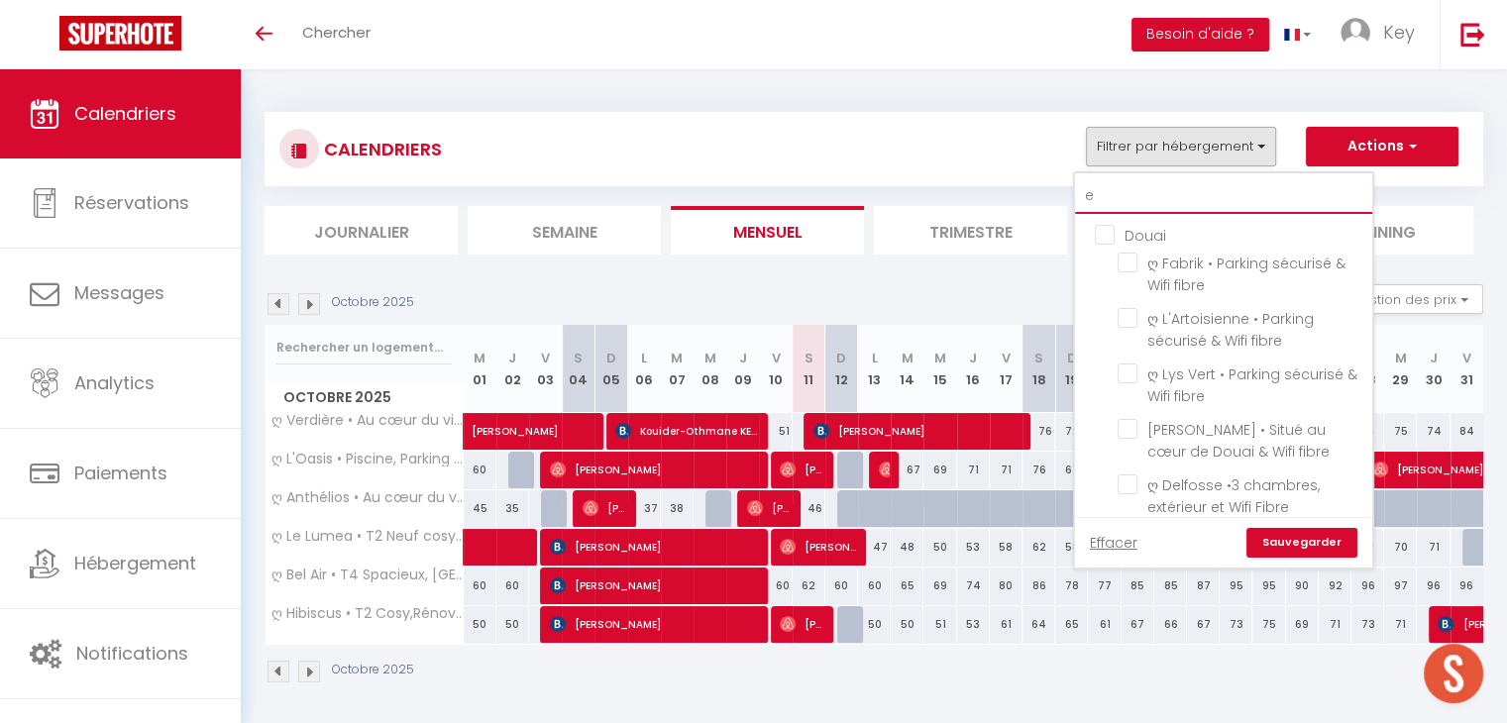
checkbox input "false"
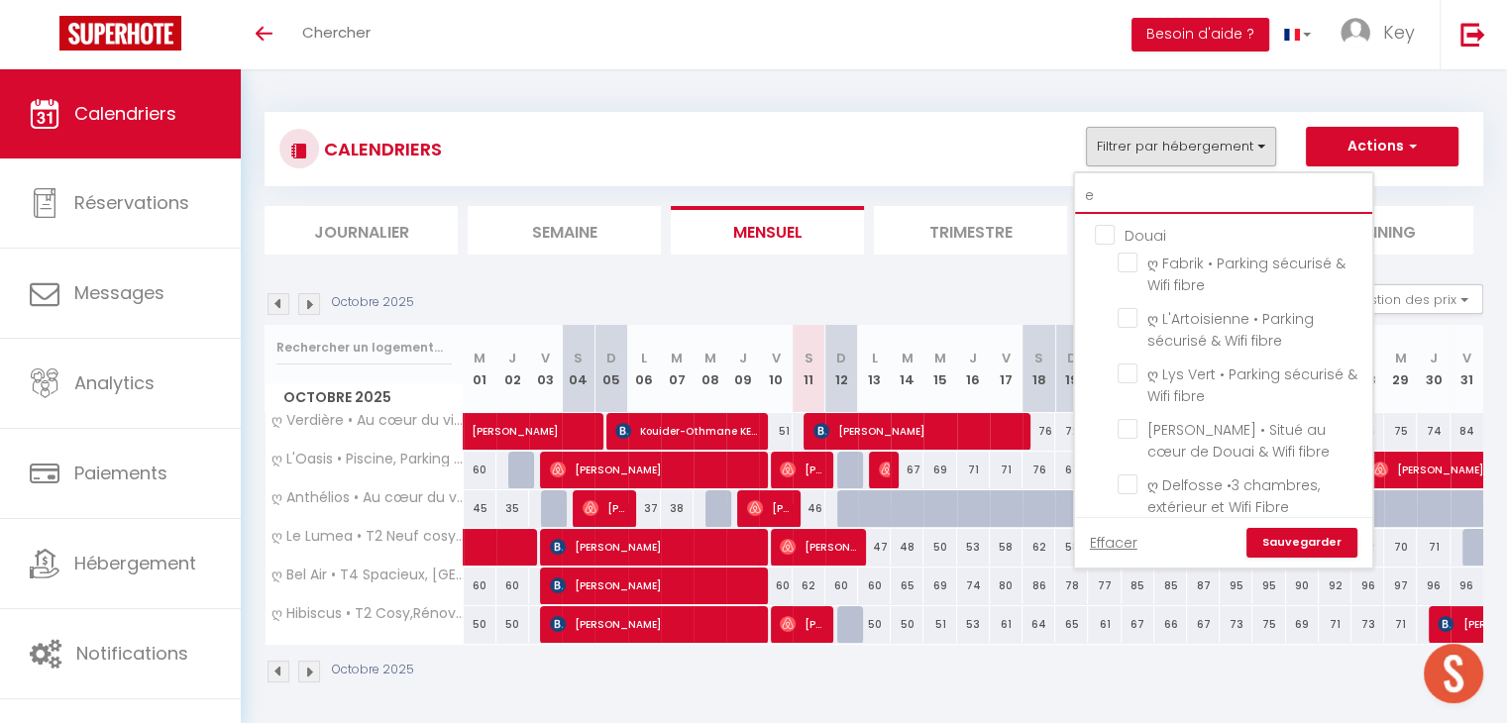
checkbox input "false"
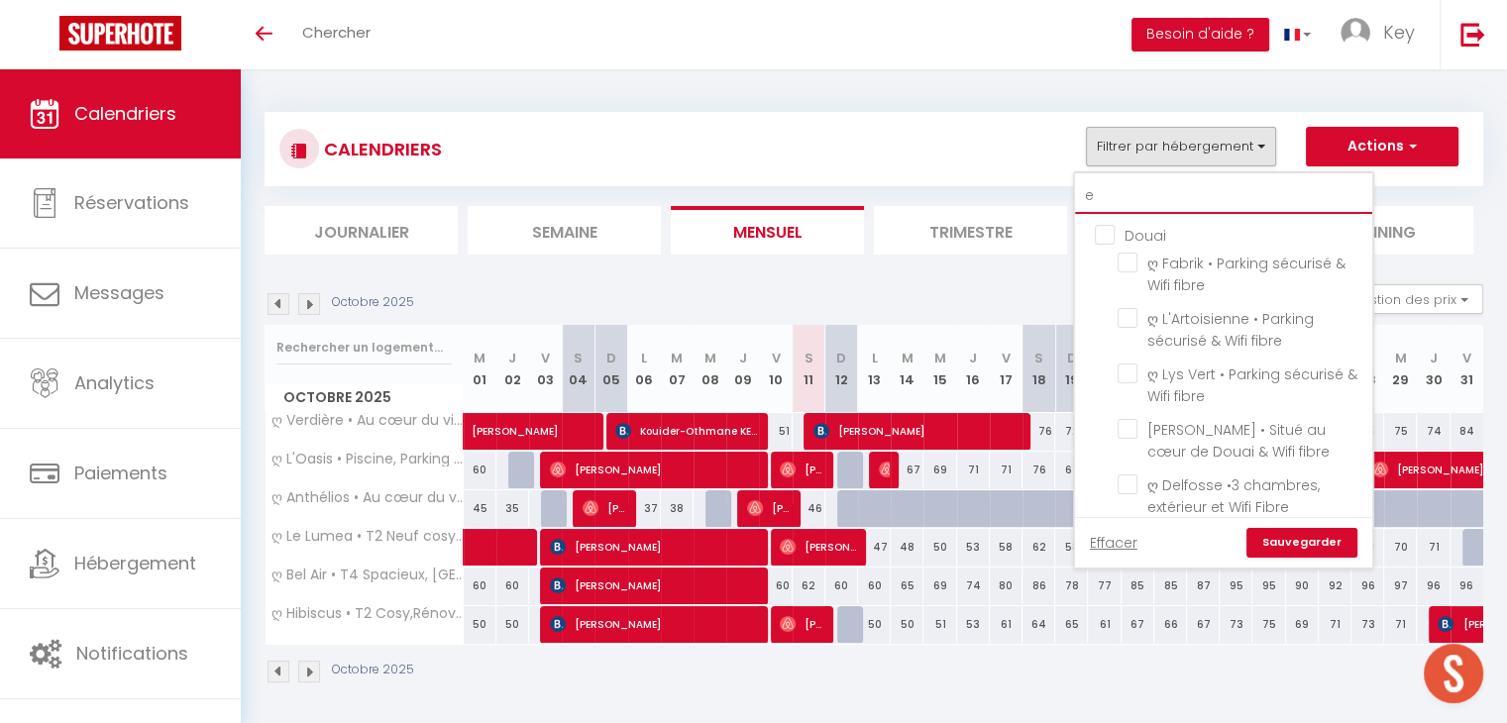
checkbox input "false"
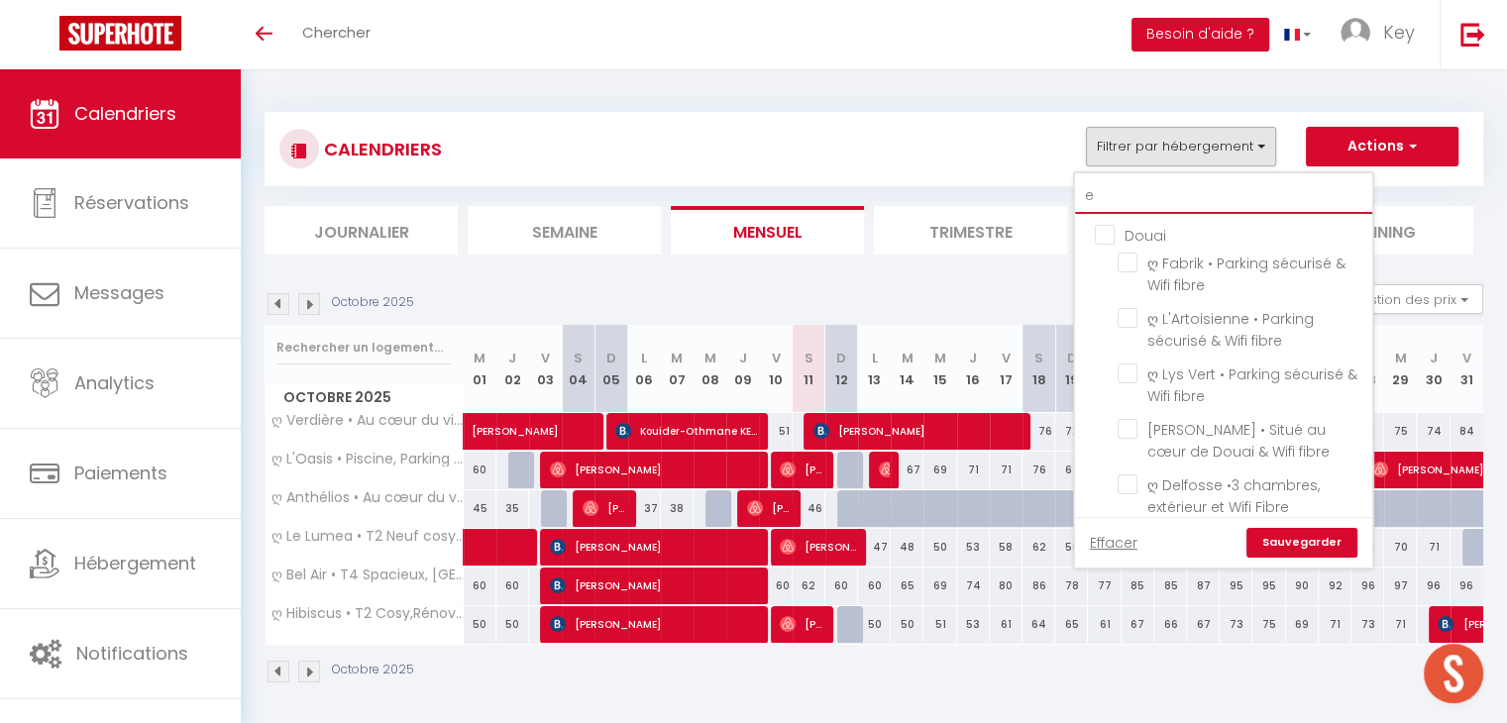
checkbox input "false"
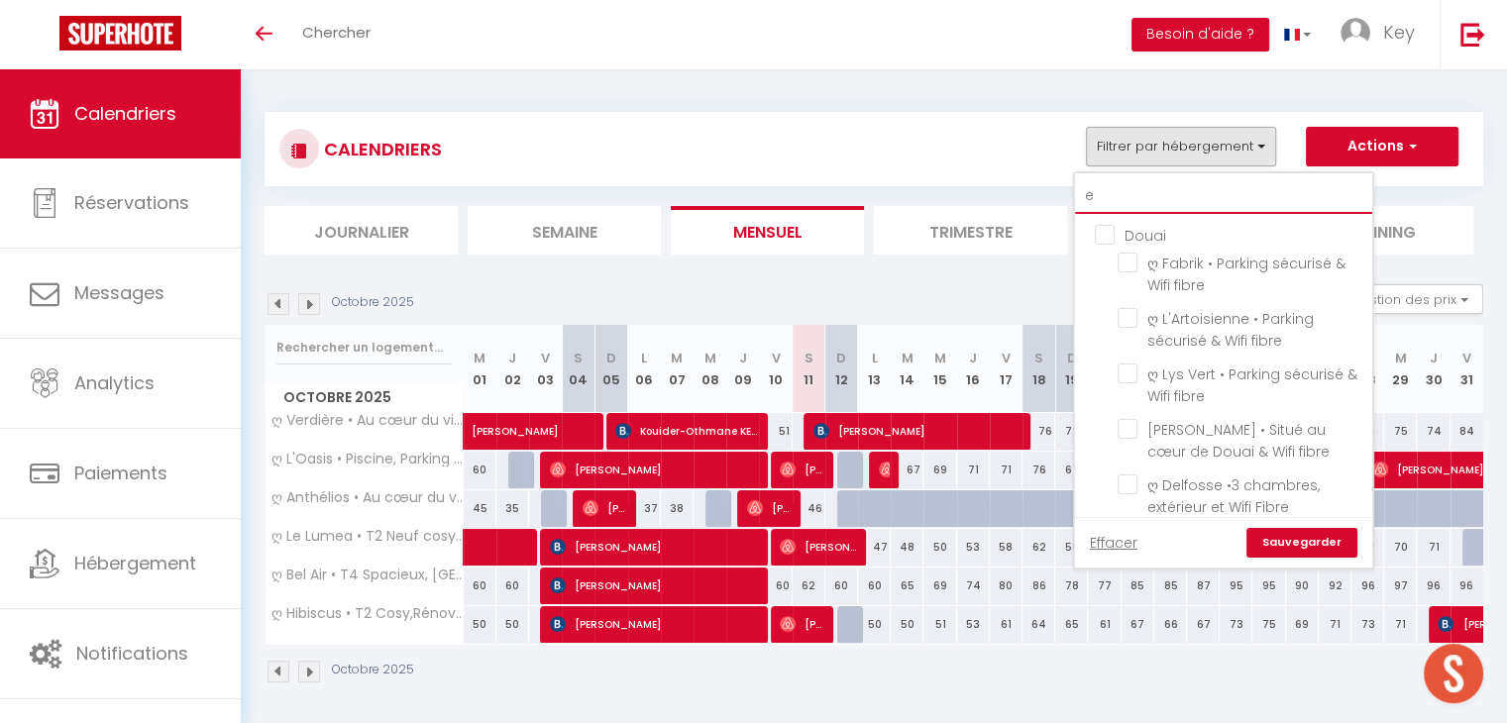
checkbox input "false"
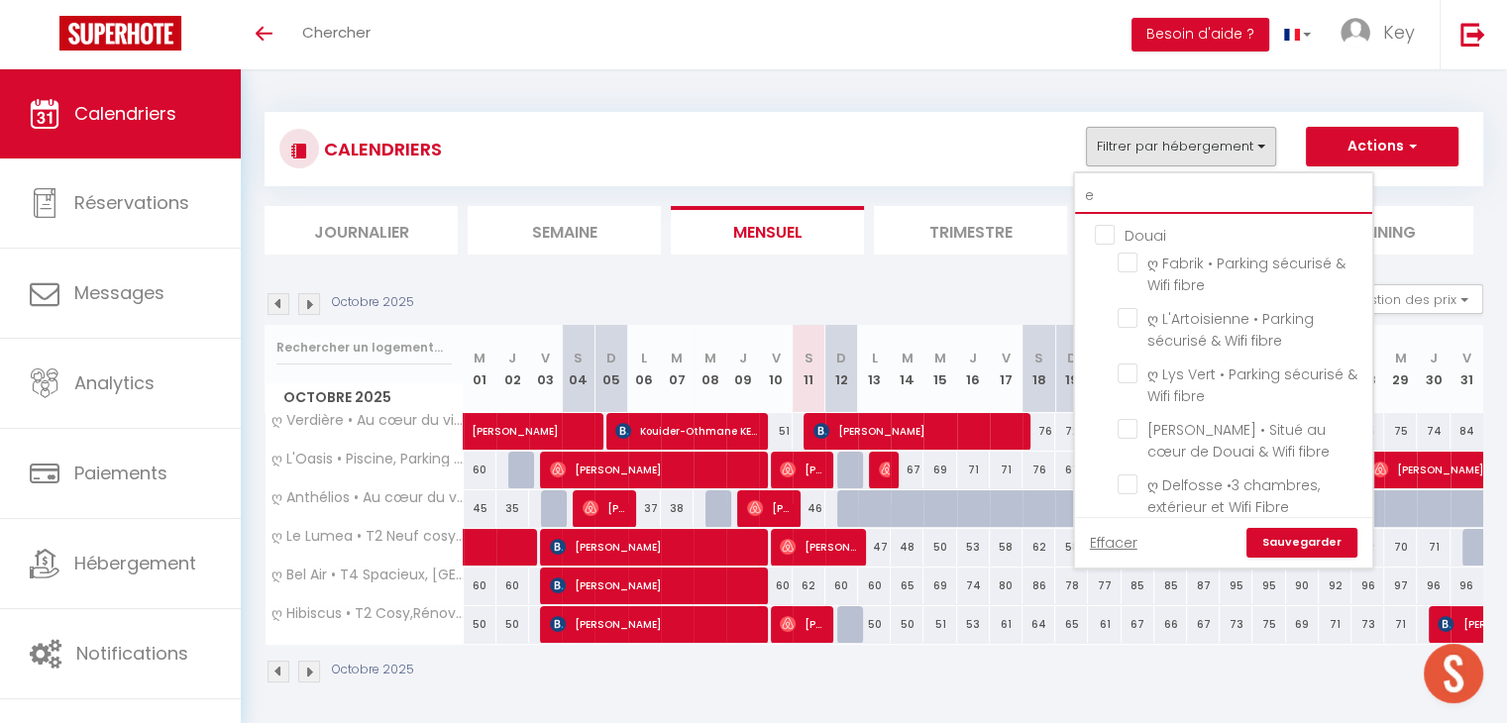
checkbox input "false"
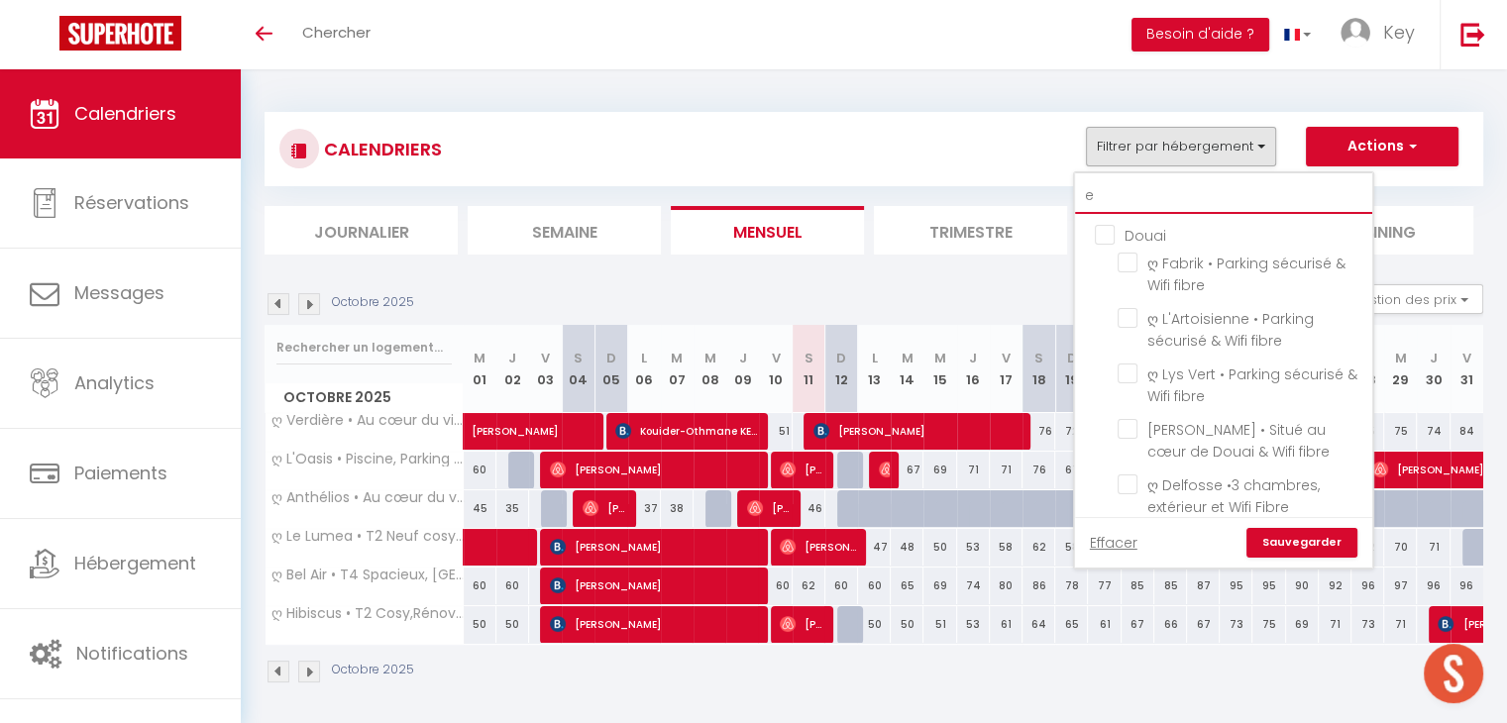
checkbox input "false"
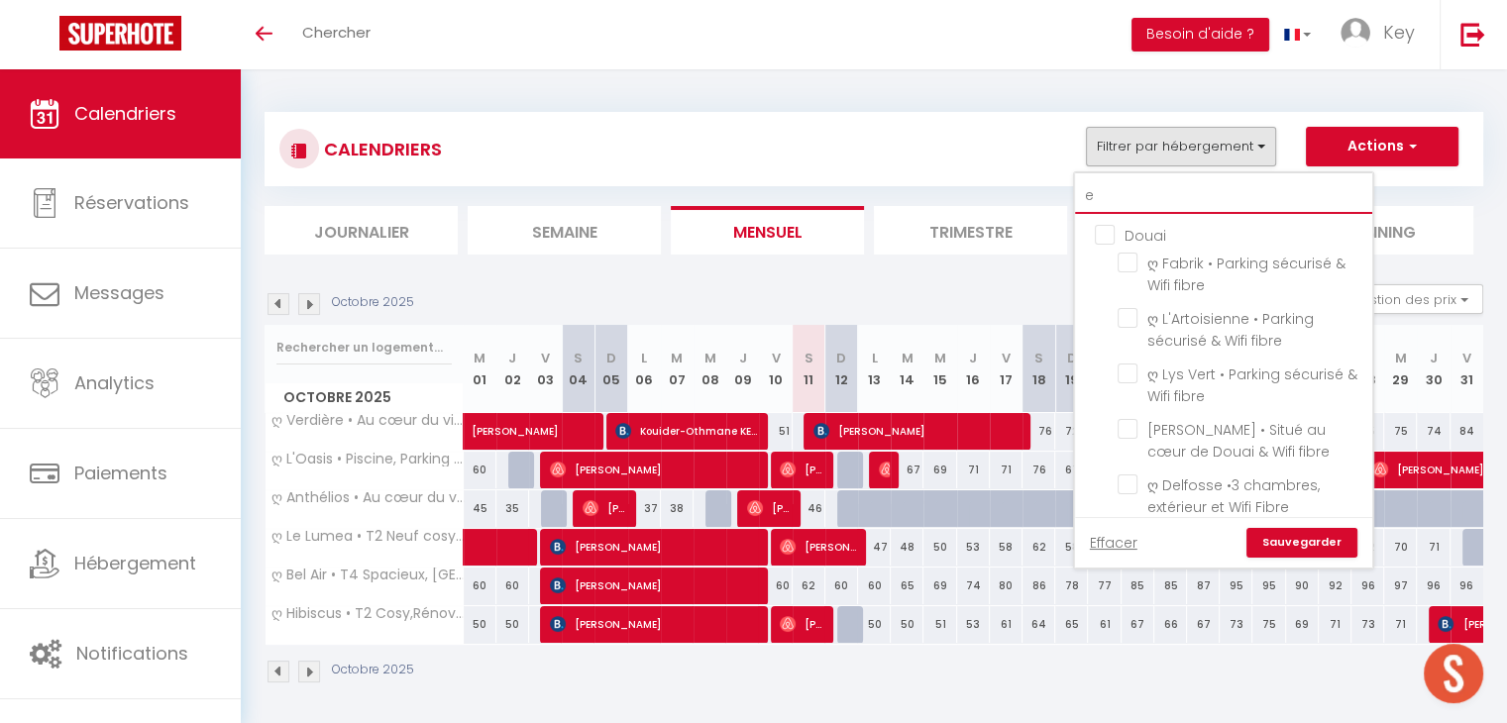
checkbox input "false"
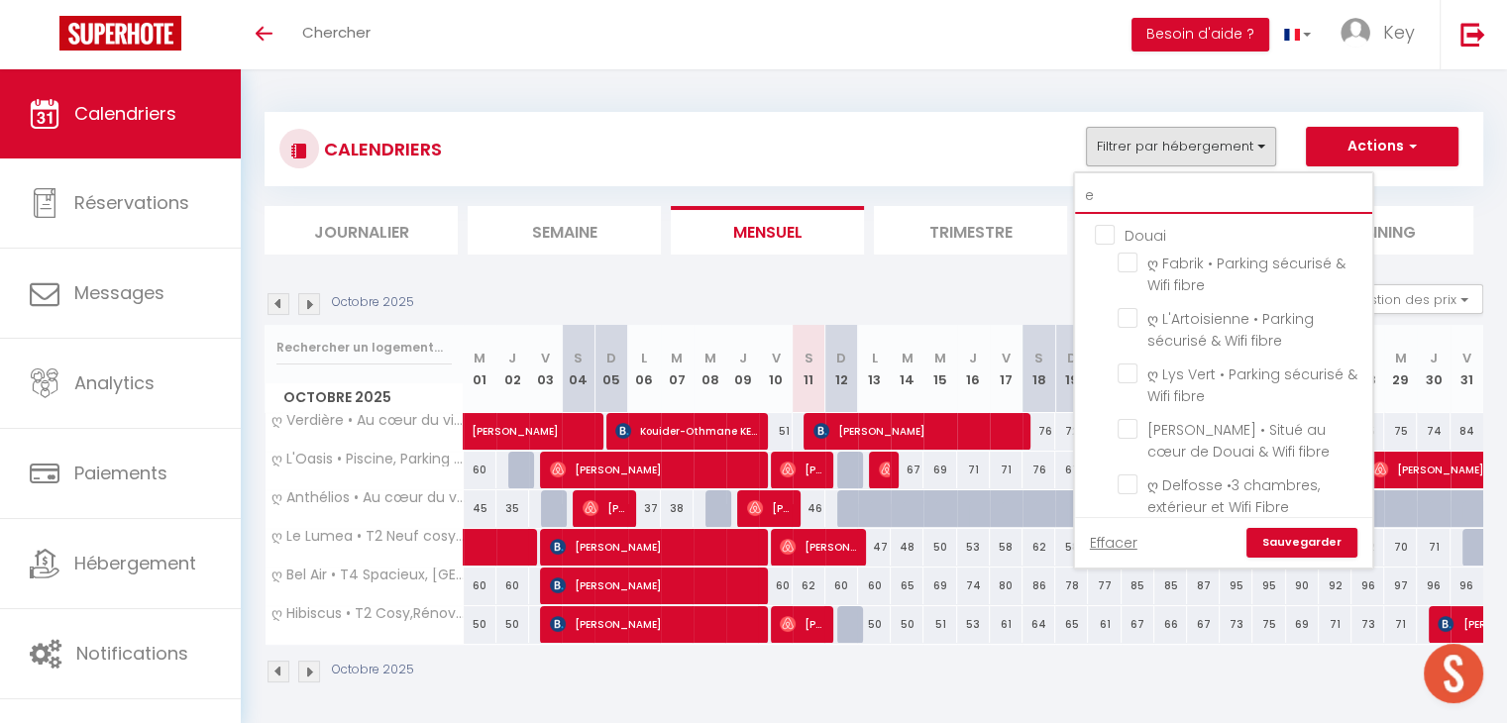
checkbox input "false"
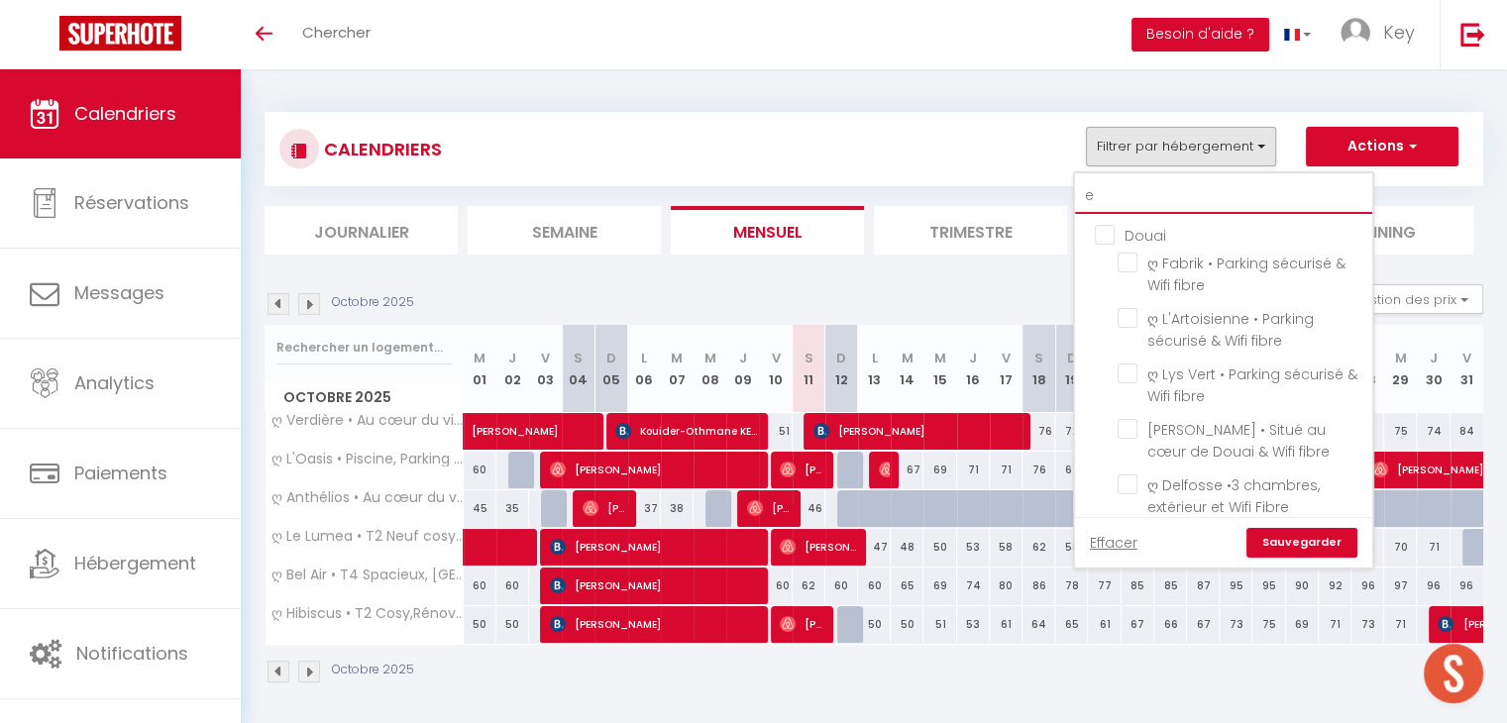
checkbox input "false"
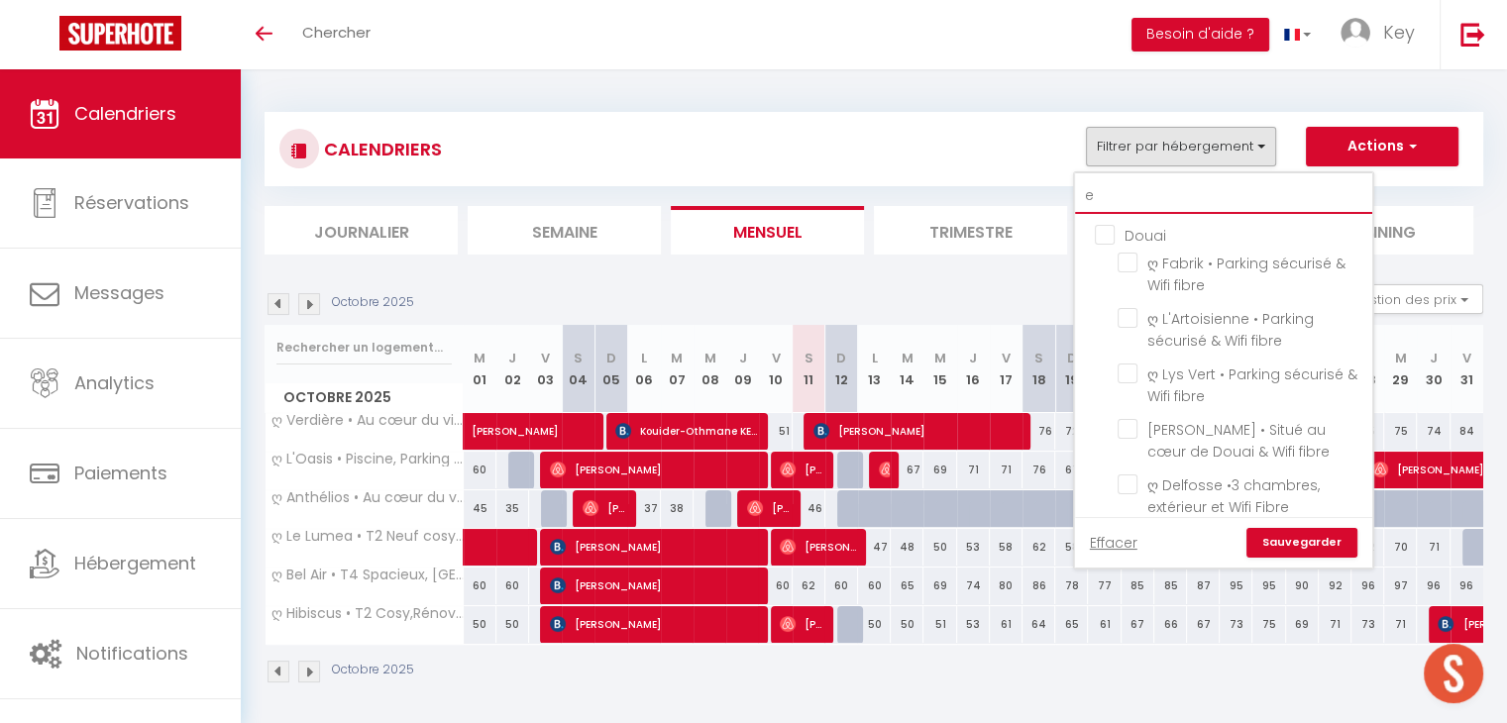
checkbox input "false"
type input "ev"
checkbox input "false"
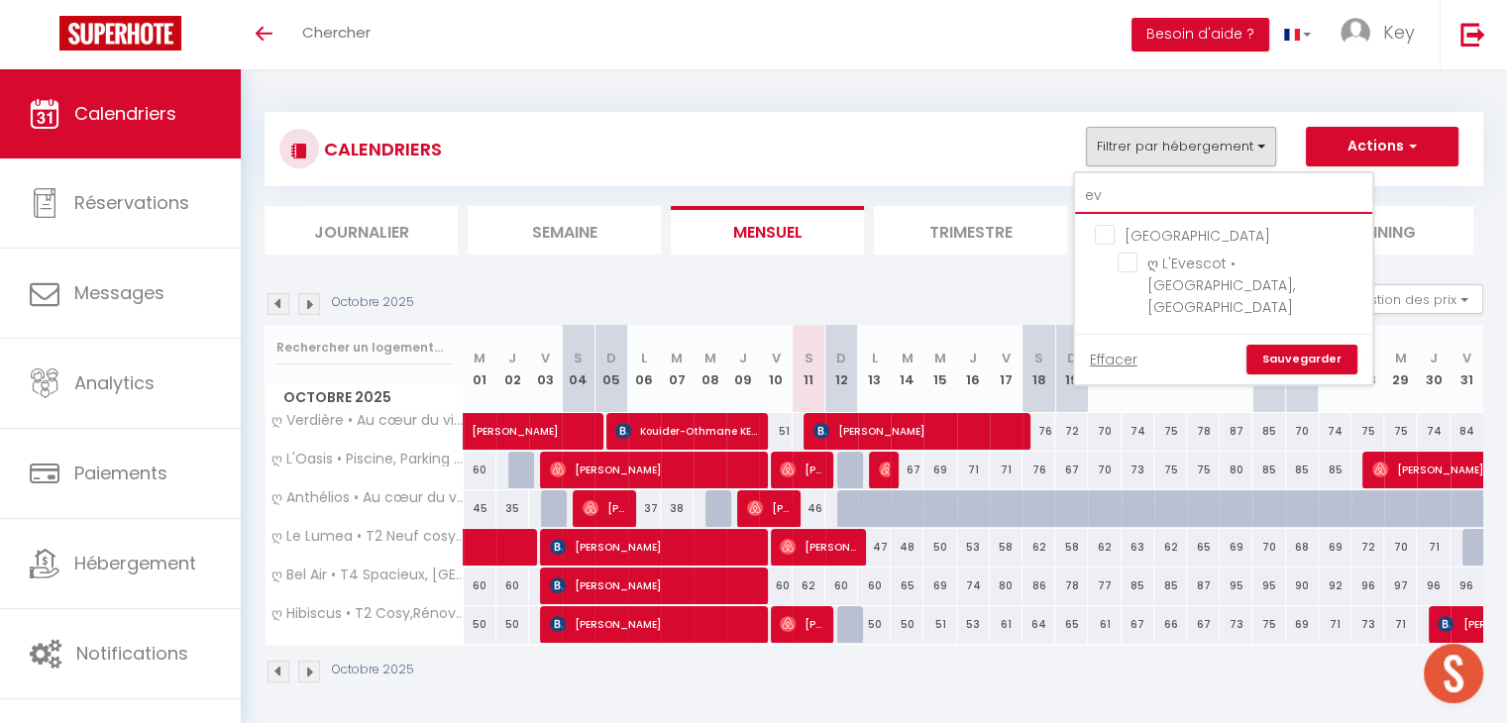
type input "eve"
checkbox input "false"
type input "eves"
checkbox input "false"
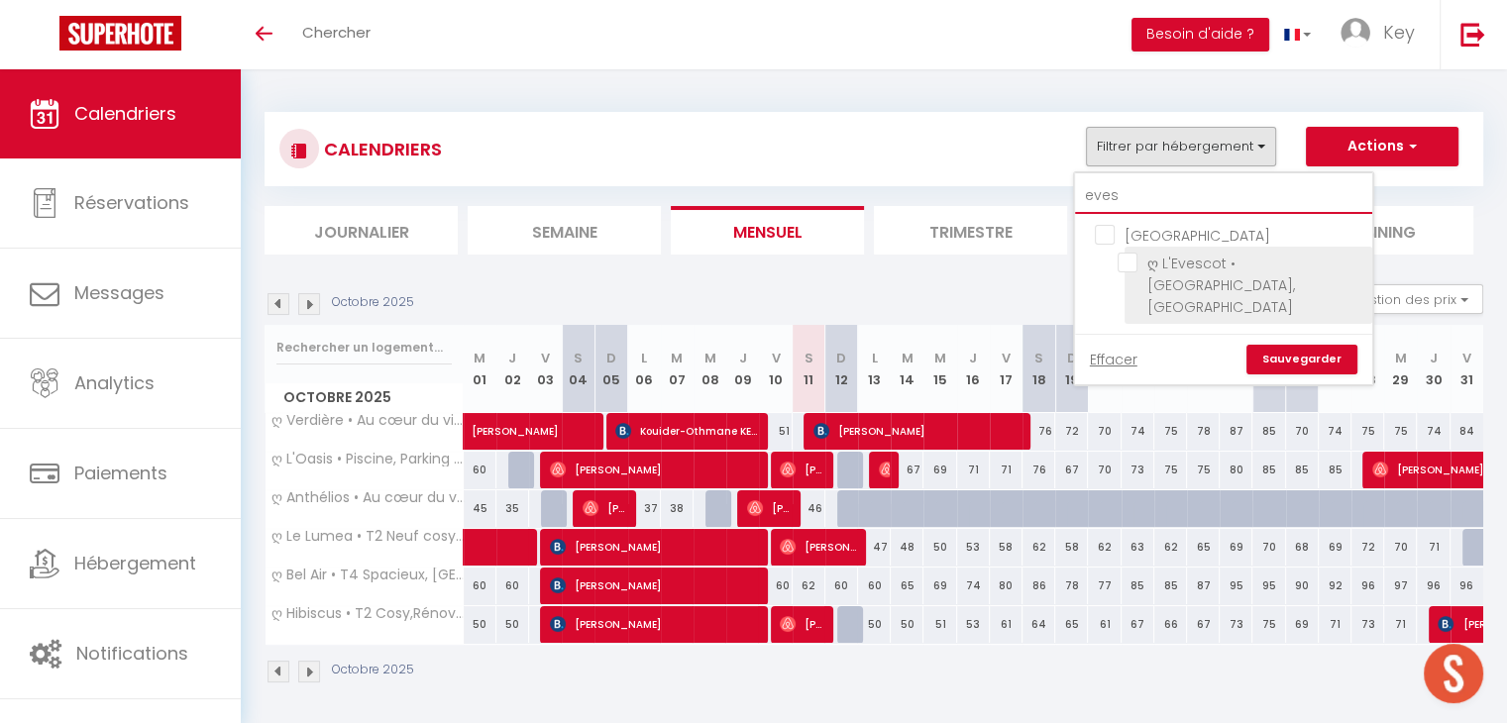
type input "eves"
click at [1126, 263] on input "ღ L'Evescot • [GEOGRAPHIC_DATA], [GEOGRAPHIC_DATA]" at bounding box center [1241, 263] width 248 height 20
checkbox input "true"
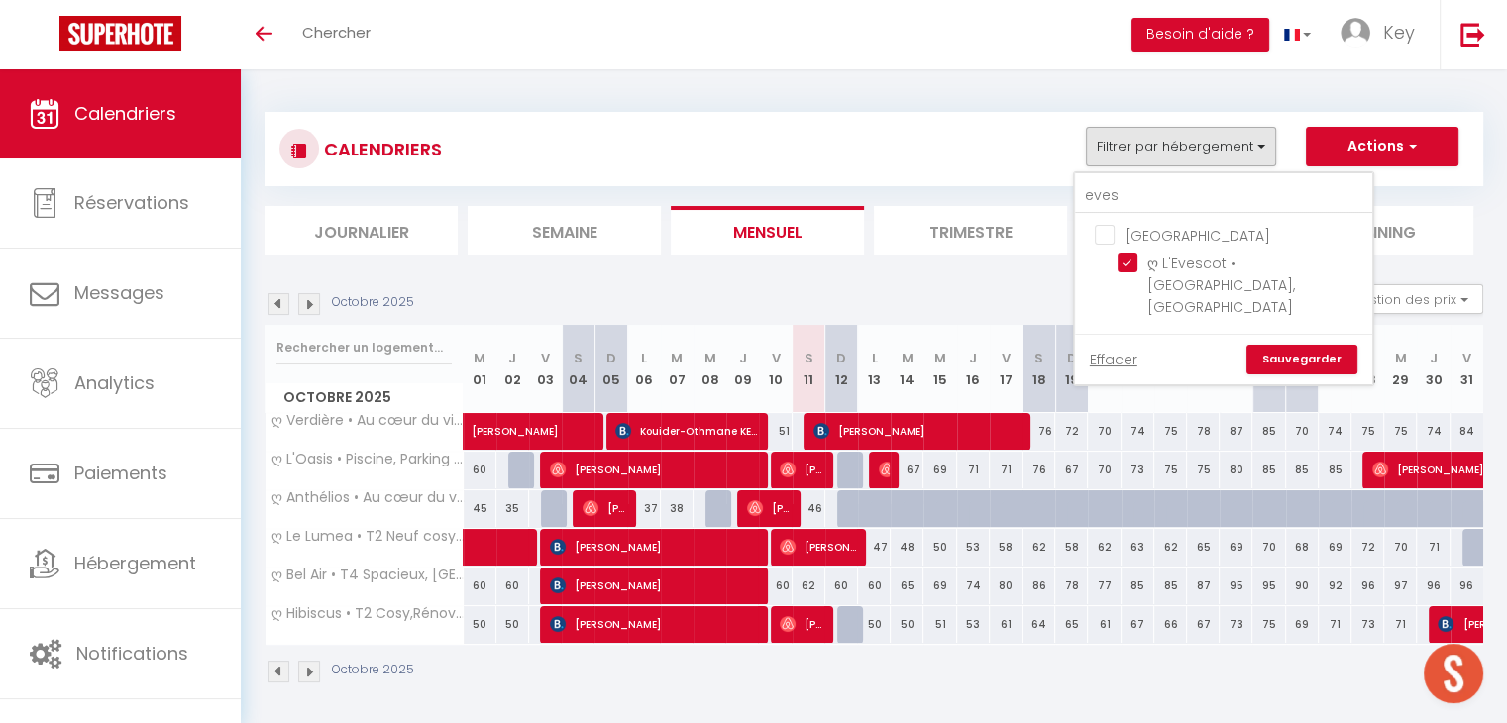
click at [1260, 345] on link "Sauvegarder" at bounding box center [1301, 360] width 111 height 30
